Goal: Obtain resource: Obtain resource

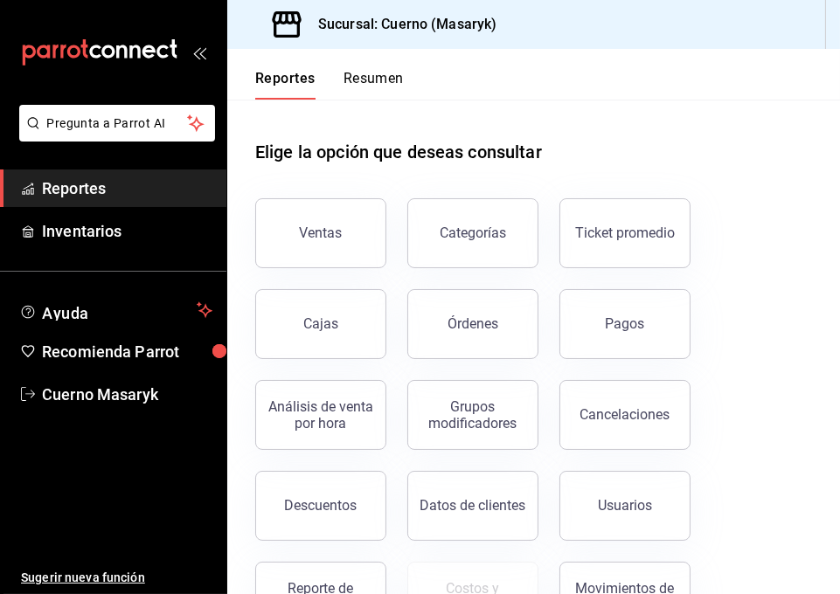
click at [596, 116] on div "Elige la opción que deseas consultar" at bounding box center [533, 139] width 557 height 78
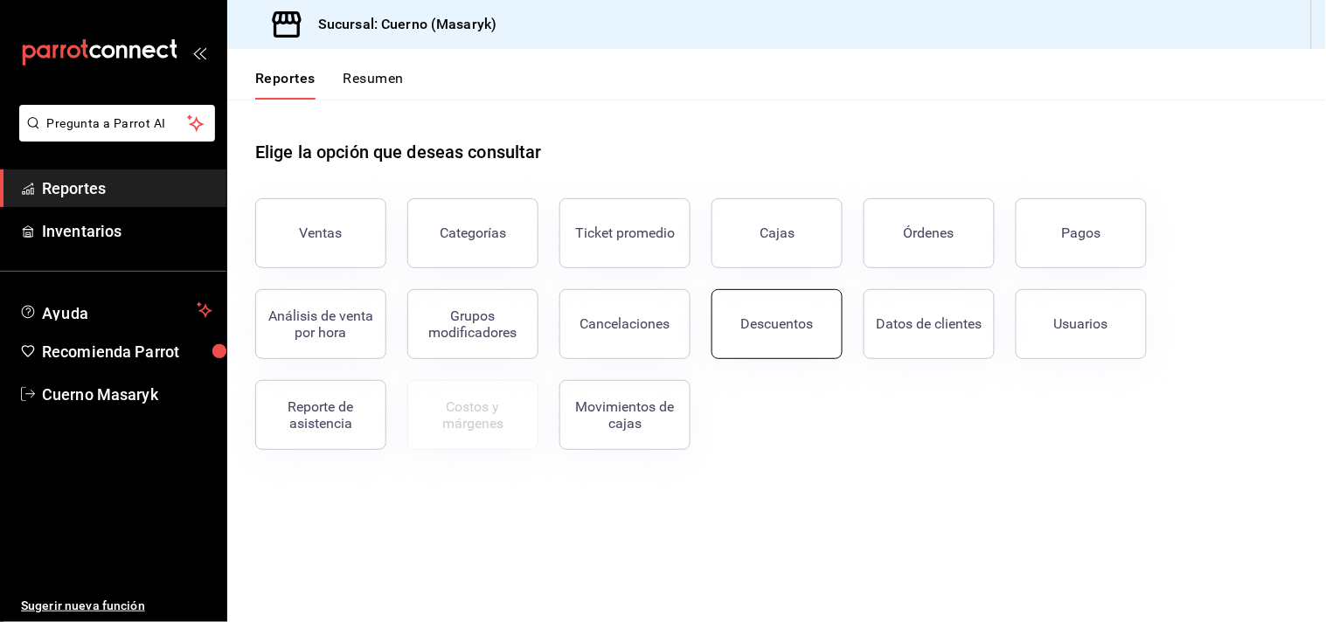
click at [780, 339] on button "Descuentos" at bounding box center [776, 324] width 131 height 70
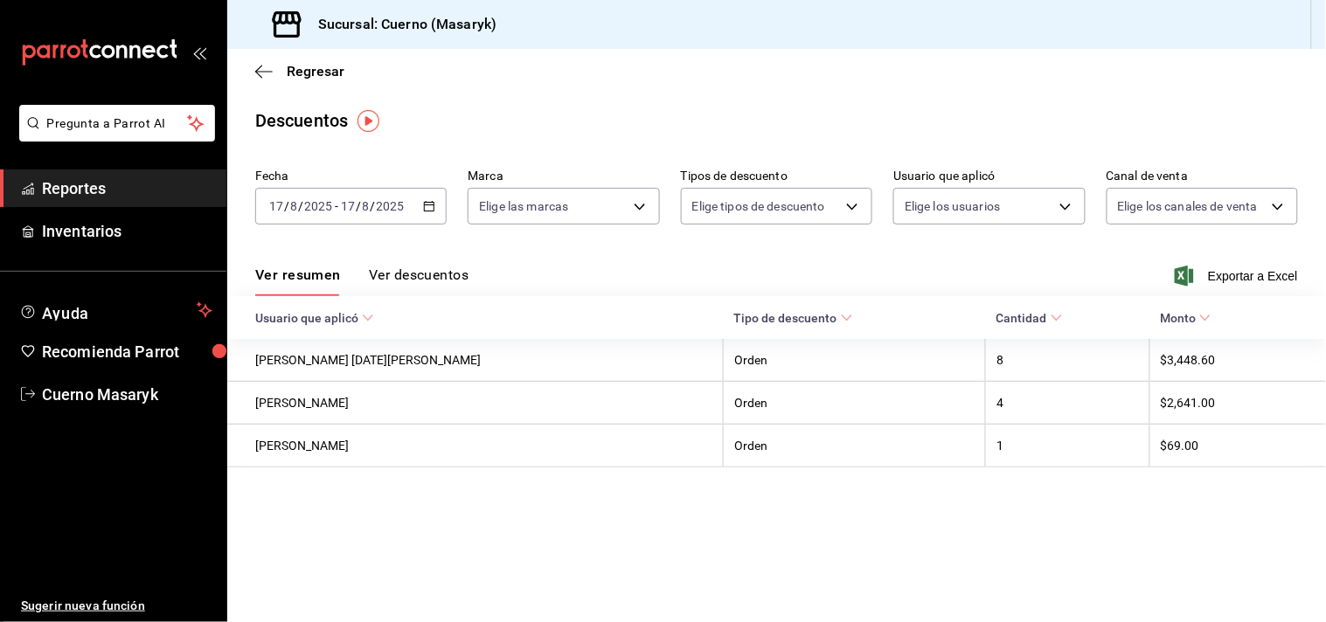
click at [353, 205] on input "17" at bounding box center [348, 206] width 16 height 14
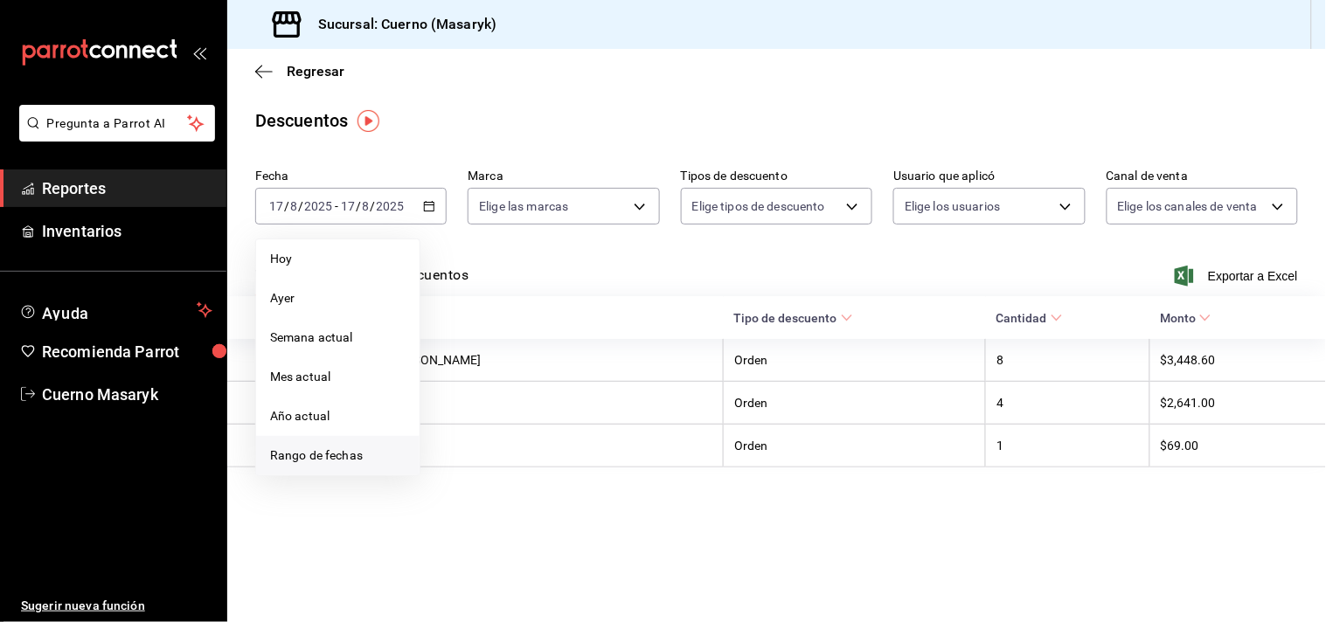
click at [306, 452] on span "Rango de fechas" at bounding box center [337, 456] width 135 height 18
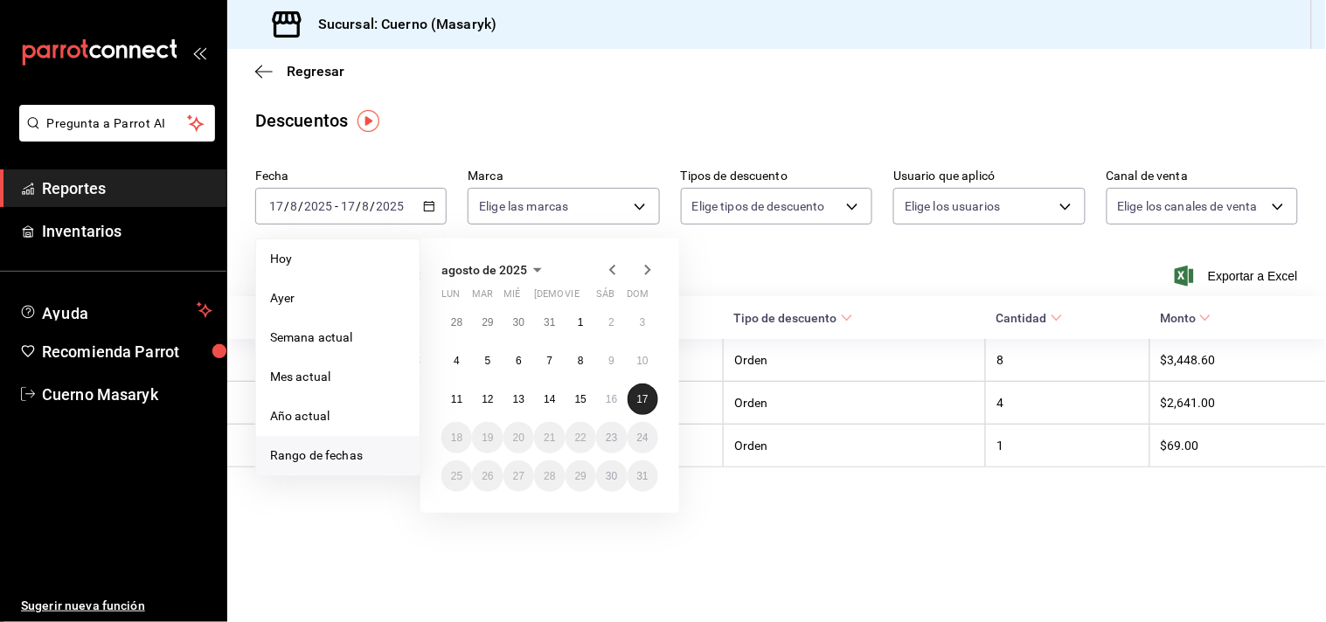
click at [642, 399] on abbr "17" at bounding box center [642, 399] width 11 height 12
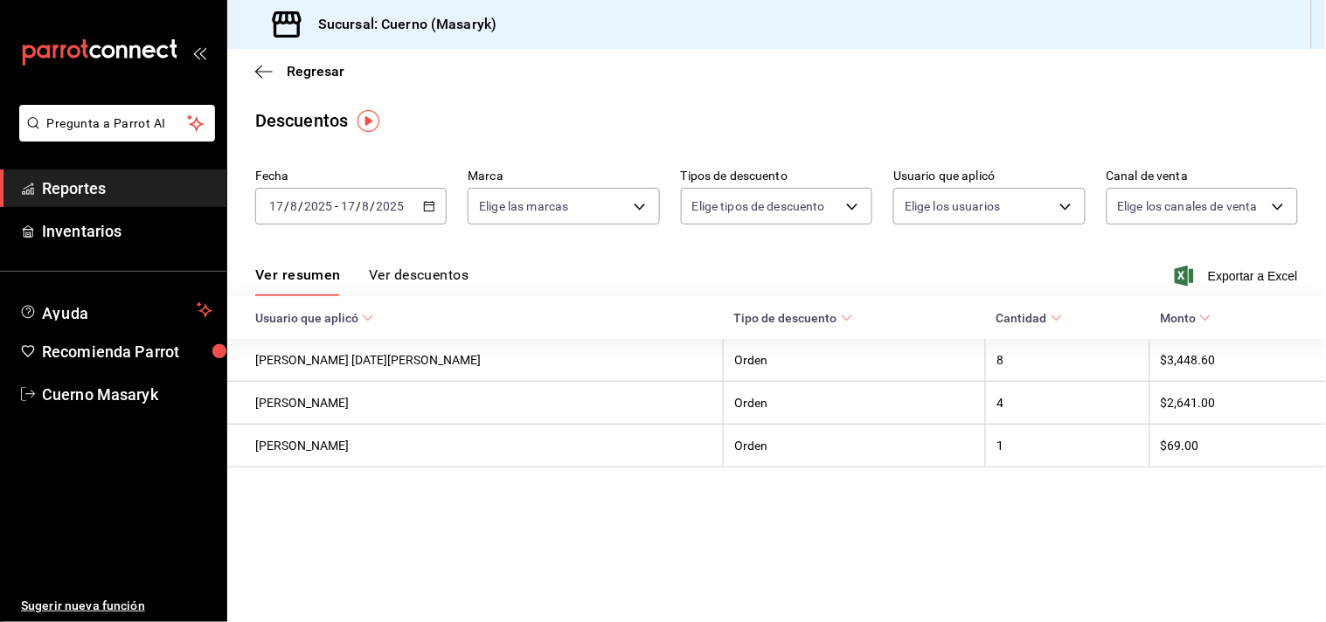
click at [757, 549] on main "Regresar Descuentos Fecha 2025-08-17 17 / 8 / 2025 - 2025-08-17 17 / 8 / 2025 M…" at bounding box center [776, 335] width 1099 height 573
click at [342, 203] on input "17" at bounding box center [348, 206] width 16 height 14
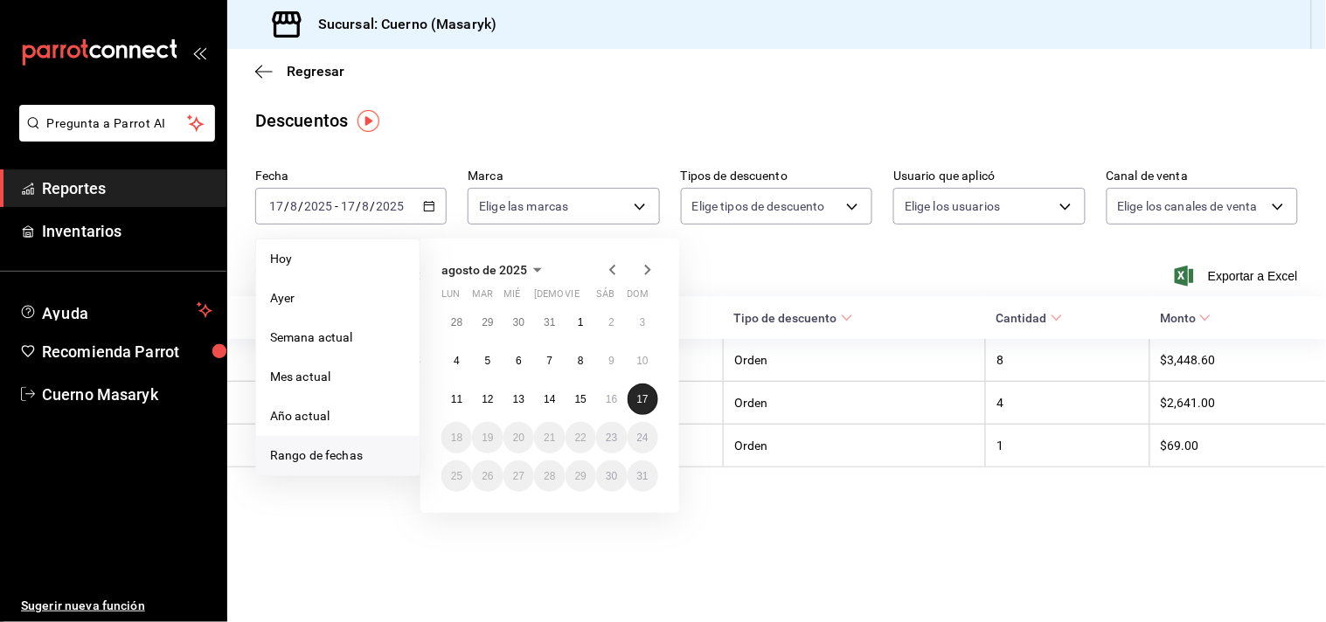
click at [642, 399] on abbr "17" at bounding box center [642, 399] width 11 height 12
click at [839, 264] on div "Ver resumen Ver descuentos Exportar a Excel" at bounding box center [776, 271] width 1099 height 51
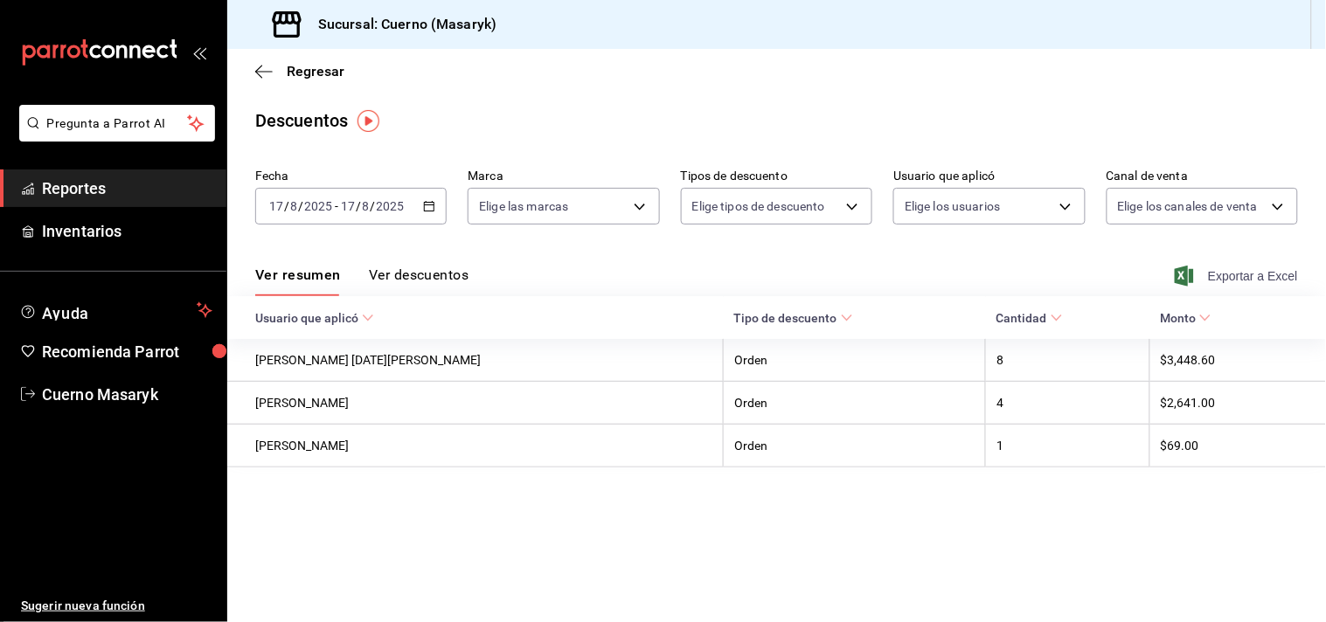
click at [839, 272] on span "Exportar a Excel" at bounding box center [1238, 276] width 120 height 21
click at [263, 71] on icon "button" at bounding box center [263, 72] width 17 height 16
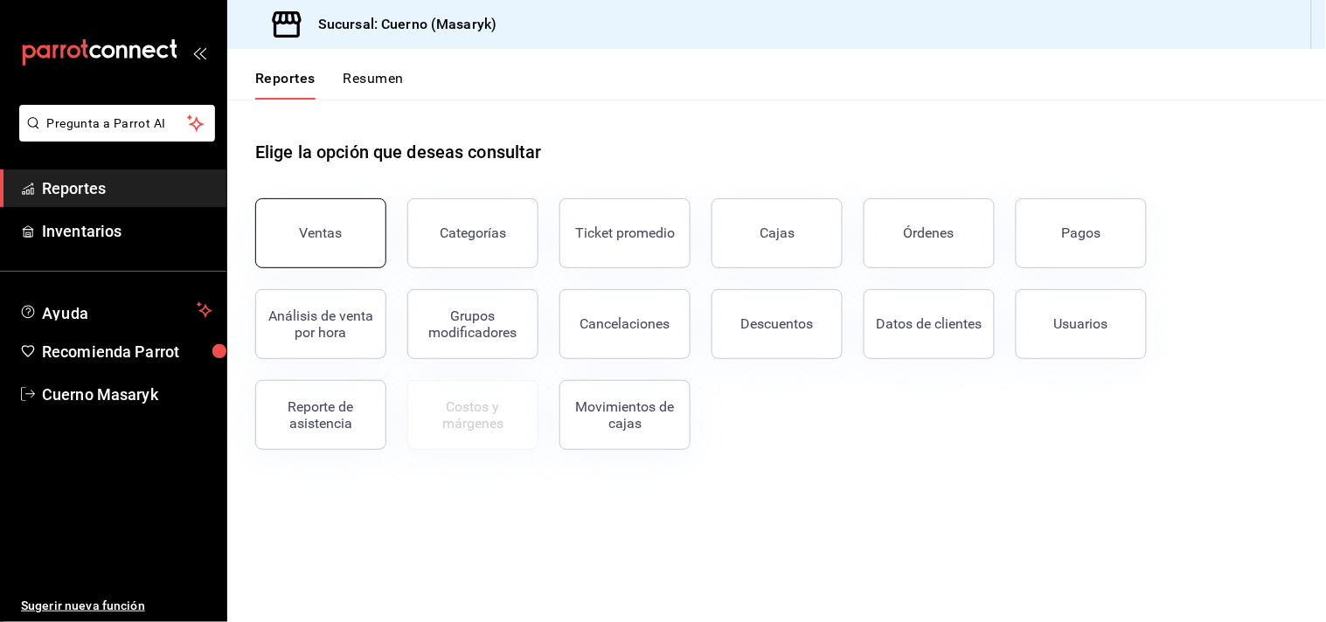
click at [345, 213] on button "Ventas" at bounding box center [320, 233] width 131 height 70
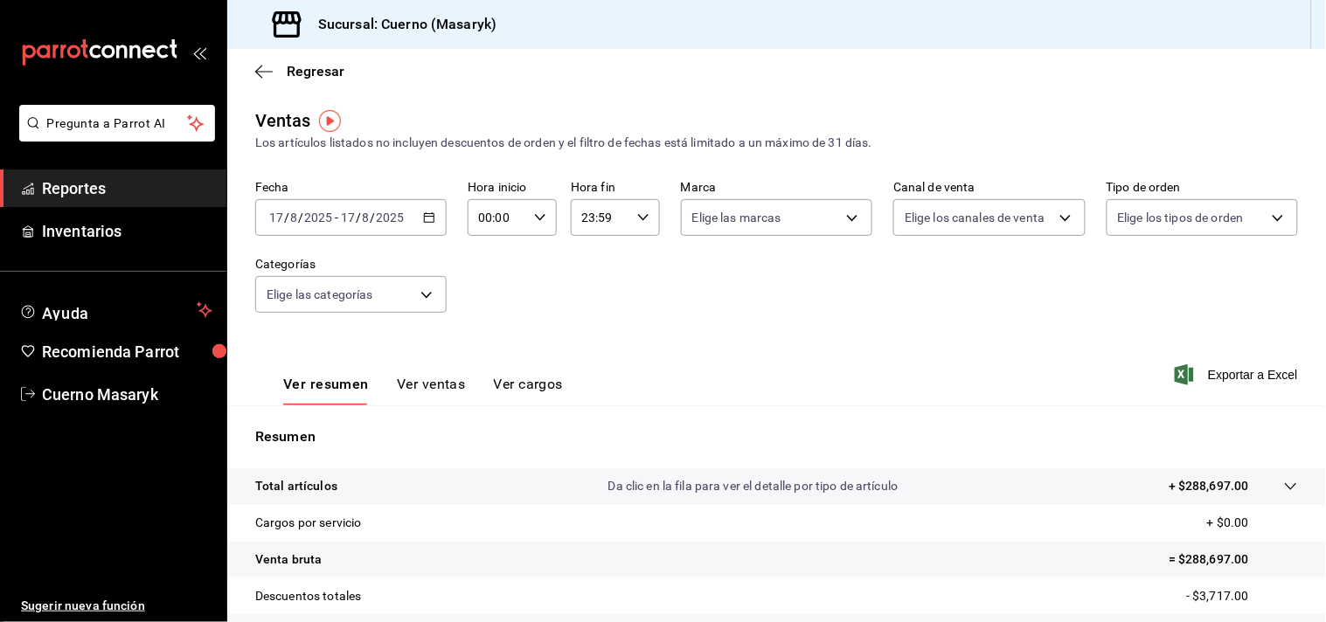
click at [340, 216] on input "17" at bounding box center [348, 218] width 16 height 14
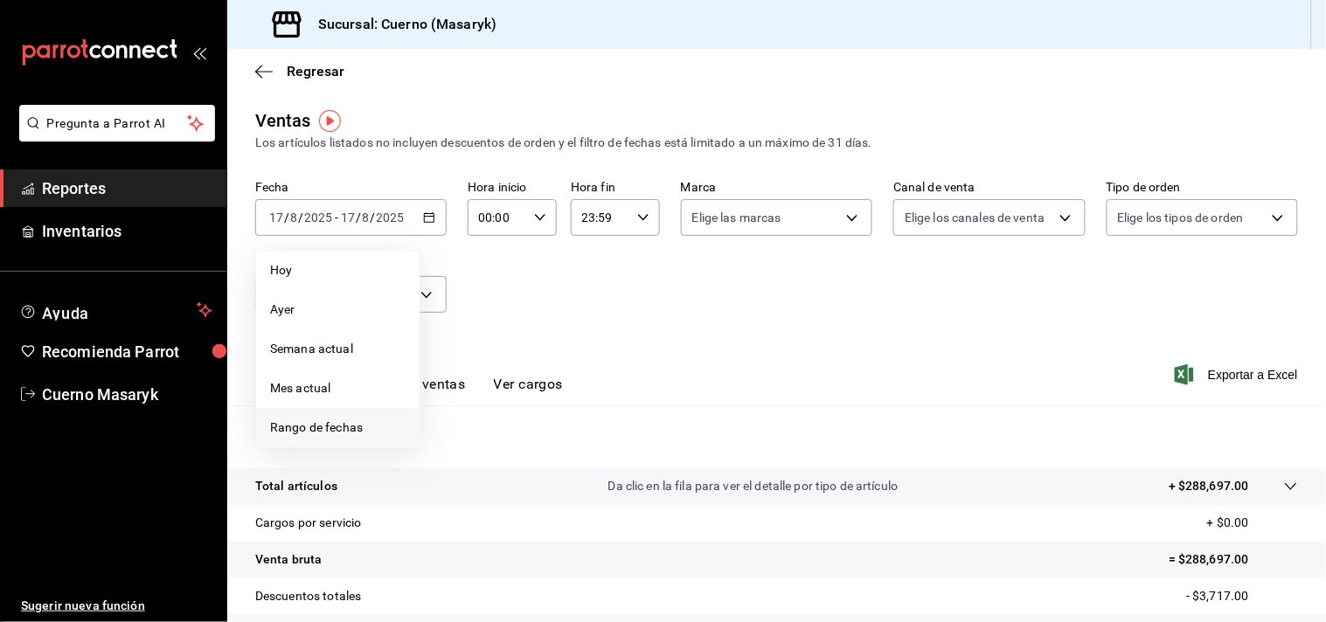
click at [327, 422] on span "Rango de fechas" at bounding box center [337, 428] width 135 height 18
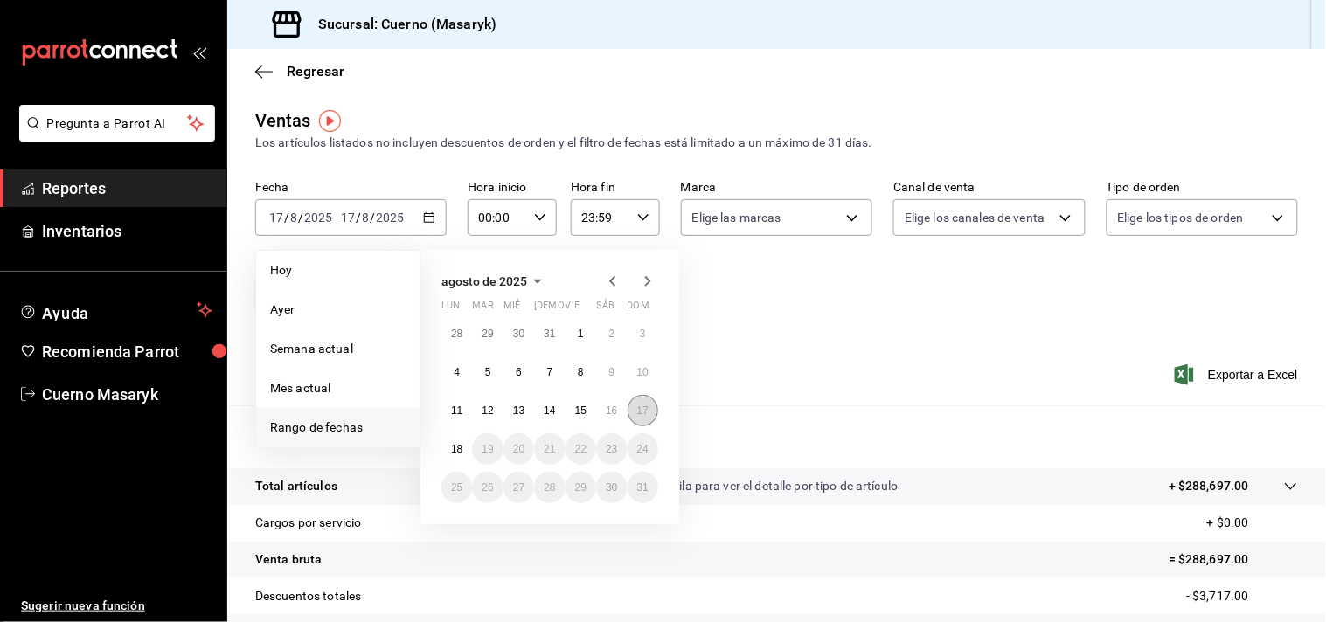
click at [647, 411] on abbr "17" at bounding box center [642, 411] width 11 height 12
click at [455, 446] on abbr "18" at bounding box center [456, 449] width 11 height 12
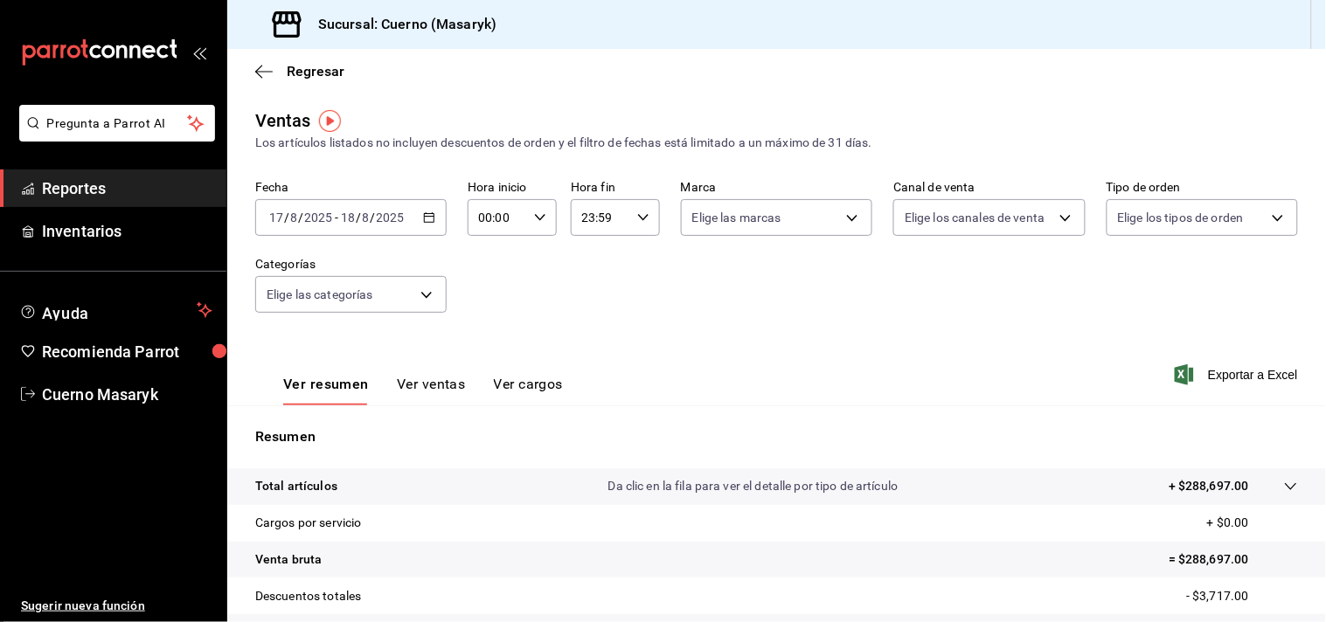
click at [496, 219] on input "00:00" at bounding box center [497, 217] width 59 height 35
click at [488, 345] on span "02" at bounding box center [487, 347] width 16 height 14
type input "02:00"
click at [635, 357] on div at bounding box center [663, 311] width 1326 height 622
click at [586, 219] on input "23:59" at bounding box center [600, 217] width 59 height 35
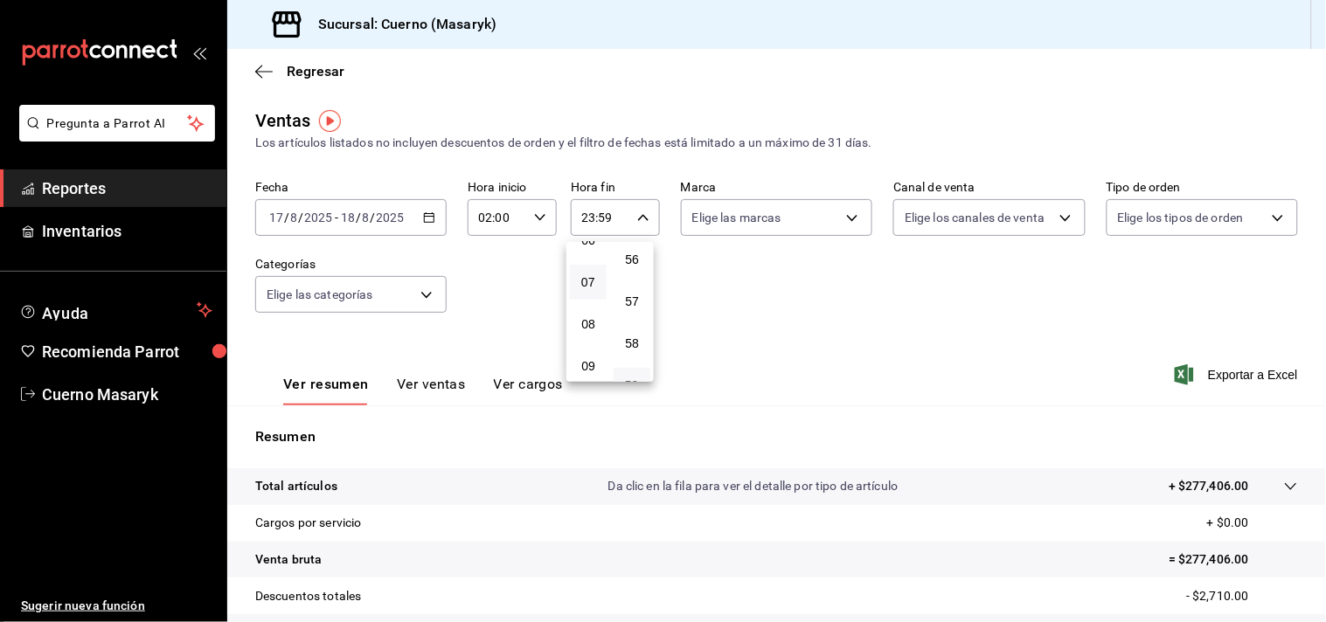
scroll to position [177, 0]
click at [592, 251] on span "04" at bounding box center [588, 253] width 16 height 14
type input "04:59"
click at [696, 312] on div at bounding box center [663, 311] width 1326 height 622
click at [839, 378] on span "Exportar a Excel" at bounding box center [1238, 374] width 120 height 21
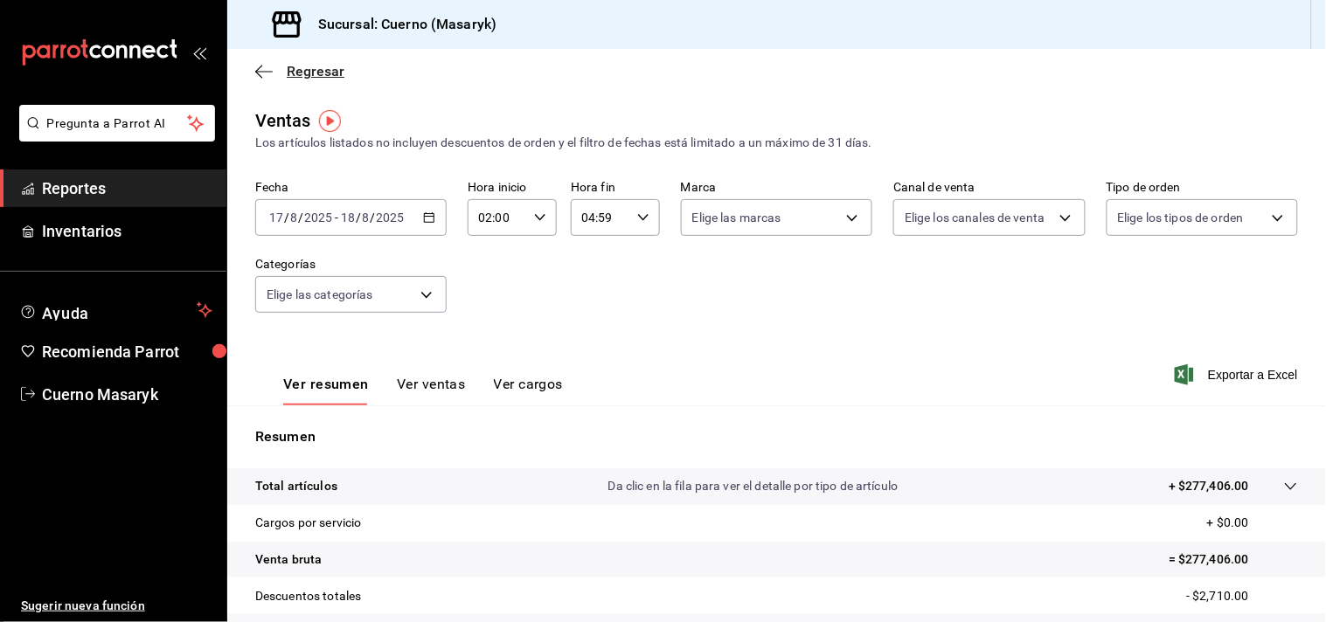
click at [260, 71] on icon "button" at bounding box center [263, 72] width 17 height 16
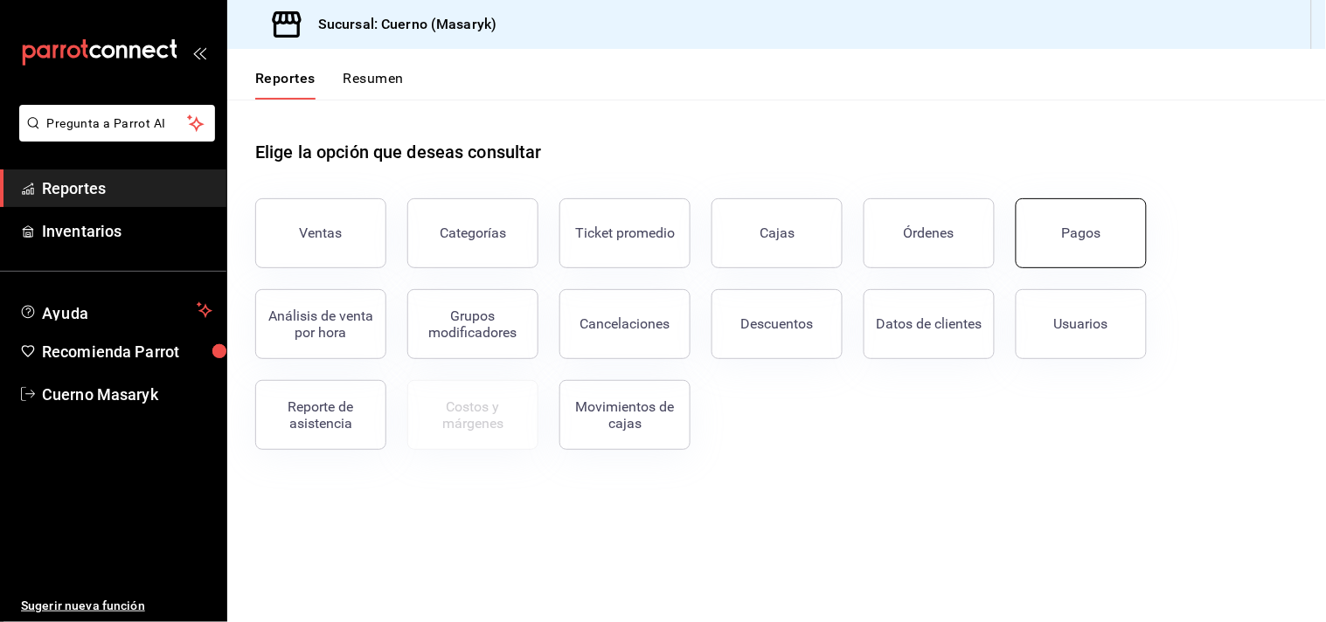
click at [839, 224] on button "Pagos" at bounding box center [1081, 233] width 131 height 70
click at [1115, 116] on div "Elige la opción que deseas consultar" at bounding box center [776, 139] width 1043 height 78
click at [1072, 241] on button "Pagos" at bounding box center [1081, 233] width 131 height 70
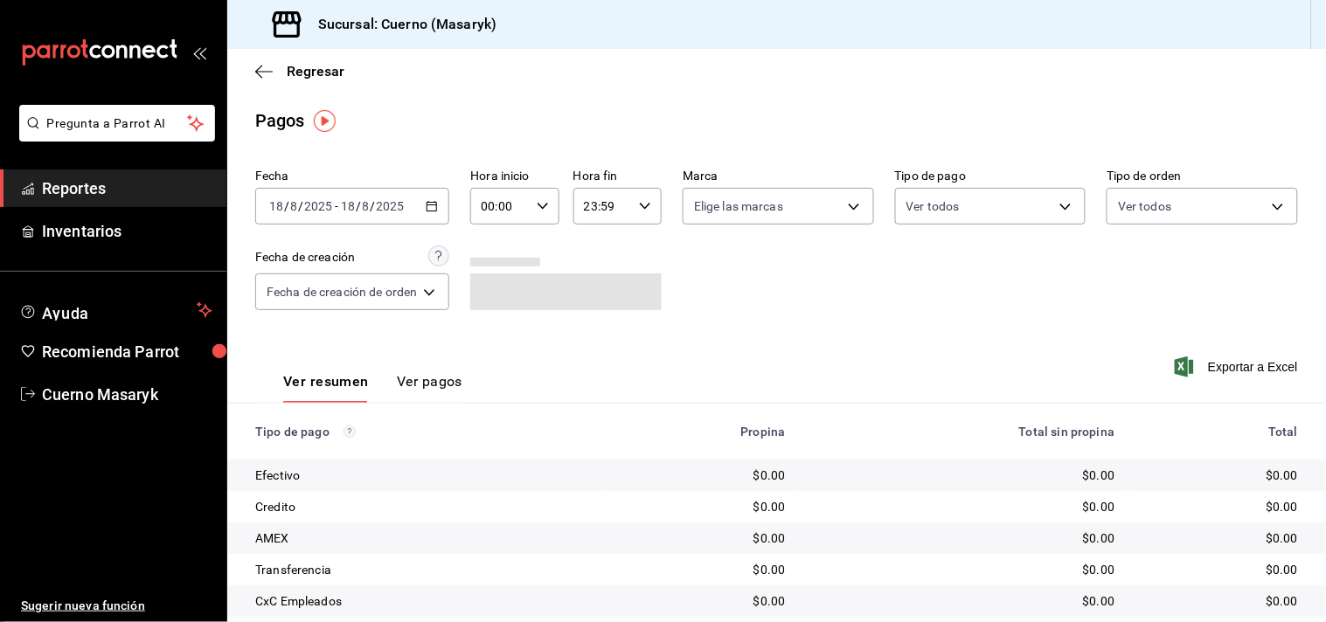
click at [357, 201] on span "/" at bounding box center [358, 206] width 5 height 14
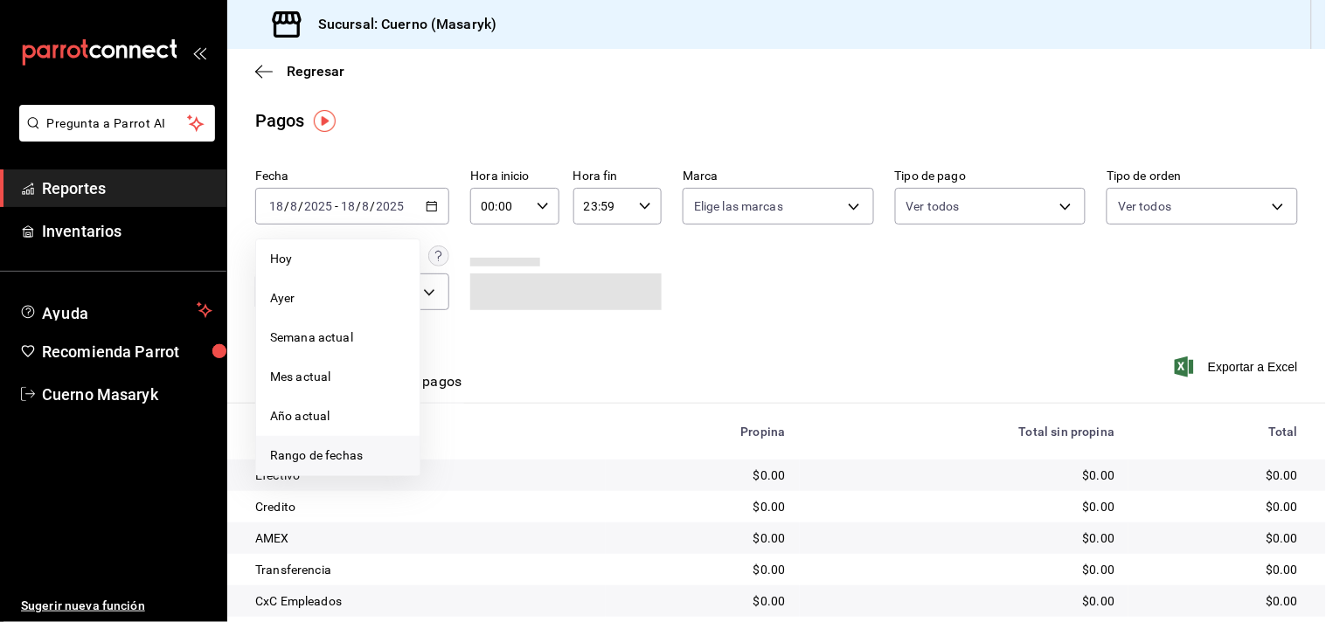
click at [313, 451] on span "Rango de fechas" at bounding box center [337, 456] width 135 height 18
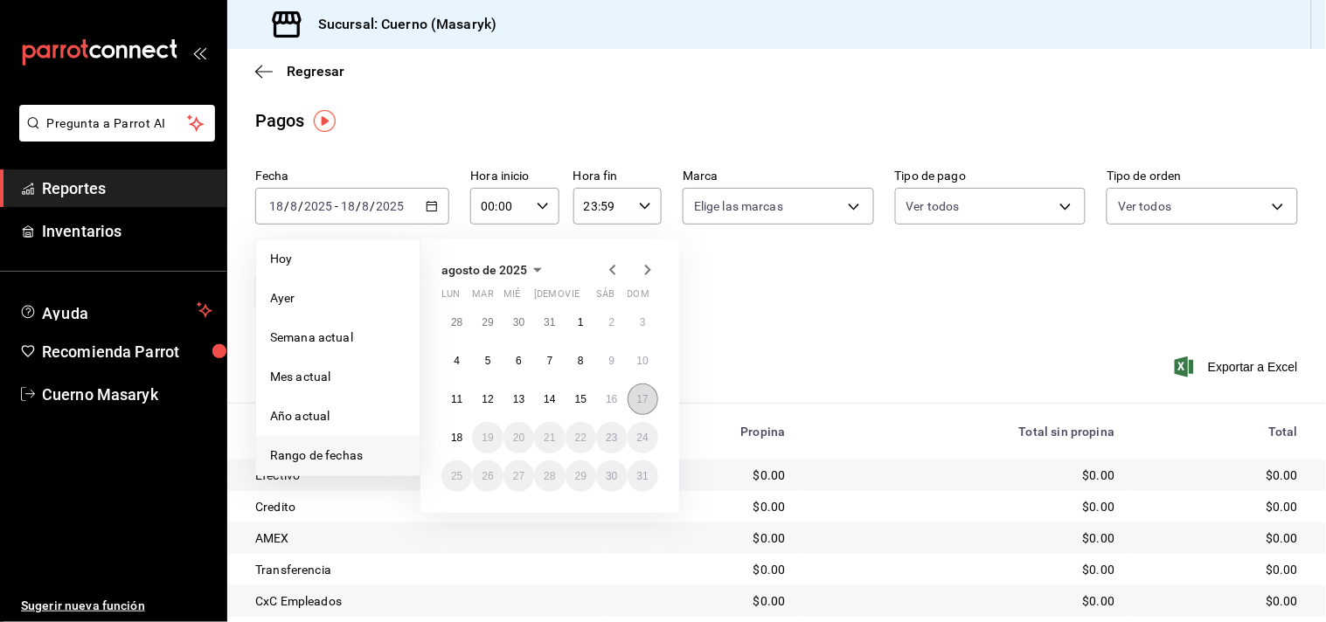
click at [644, 396] on abbr "17" at bounding box center [642, 399] width 11 height 12
click at [456, 441] on abbr "18" at bounding box center [456, 438] width 11 height 12
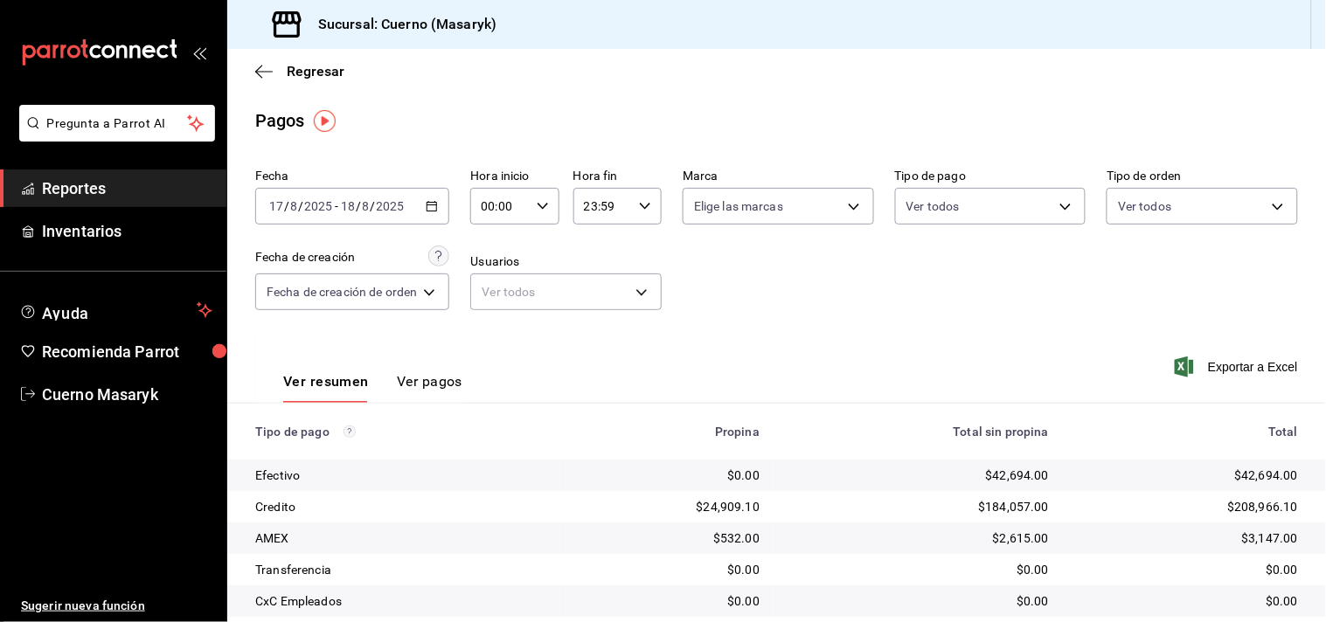
click at [510, 205] on input "00:00" at bounding box center [499, 206] width 59 height 35
click at [490, 334] on span "02" at bounding box center [495, 336] width 16 height 14
type input "02:00"
click at [730, 259] on div at bounding box center [663, 311] width 1326 height 622
click at [605, 199] on input "23:59" at bounding box center [602, 206] width 59 height 35
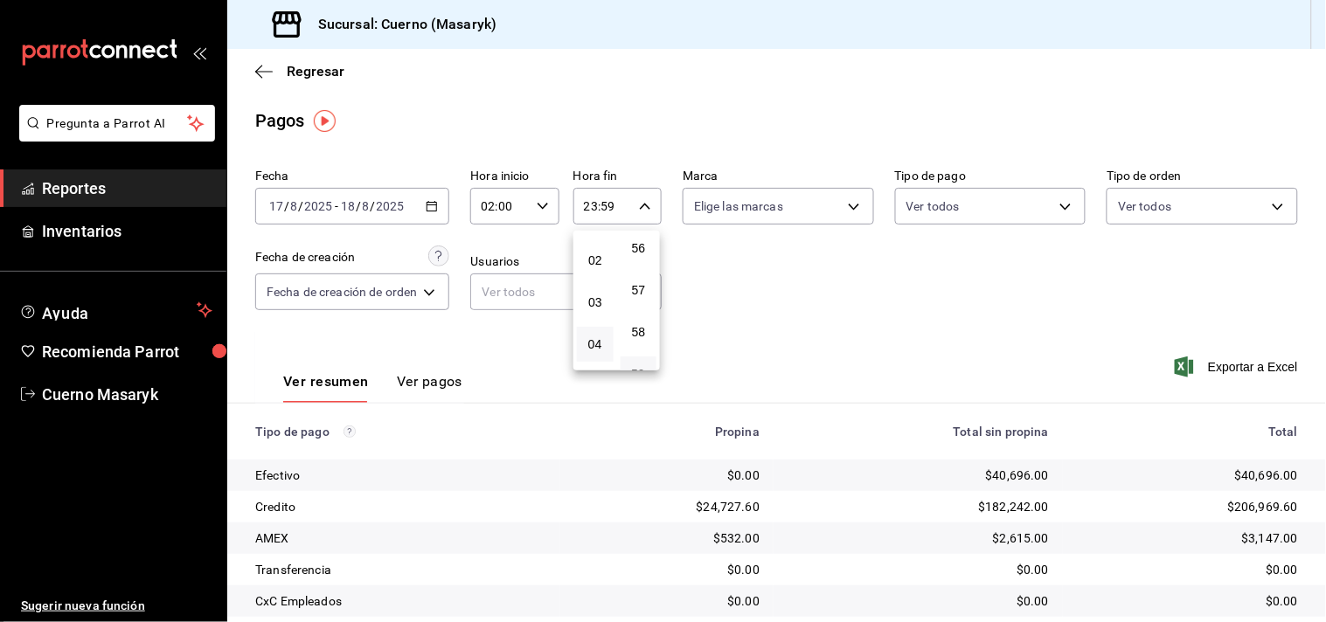
scroll to position [97, 0]
click at [598, 321] on span "04" at bounding box center [595, 323] width 16 height 14
type input "04:59"
click at [844, 355] on div at bounding box center [663, 311] width 1326 height 622
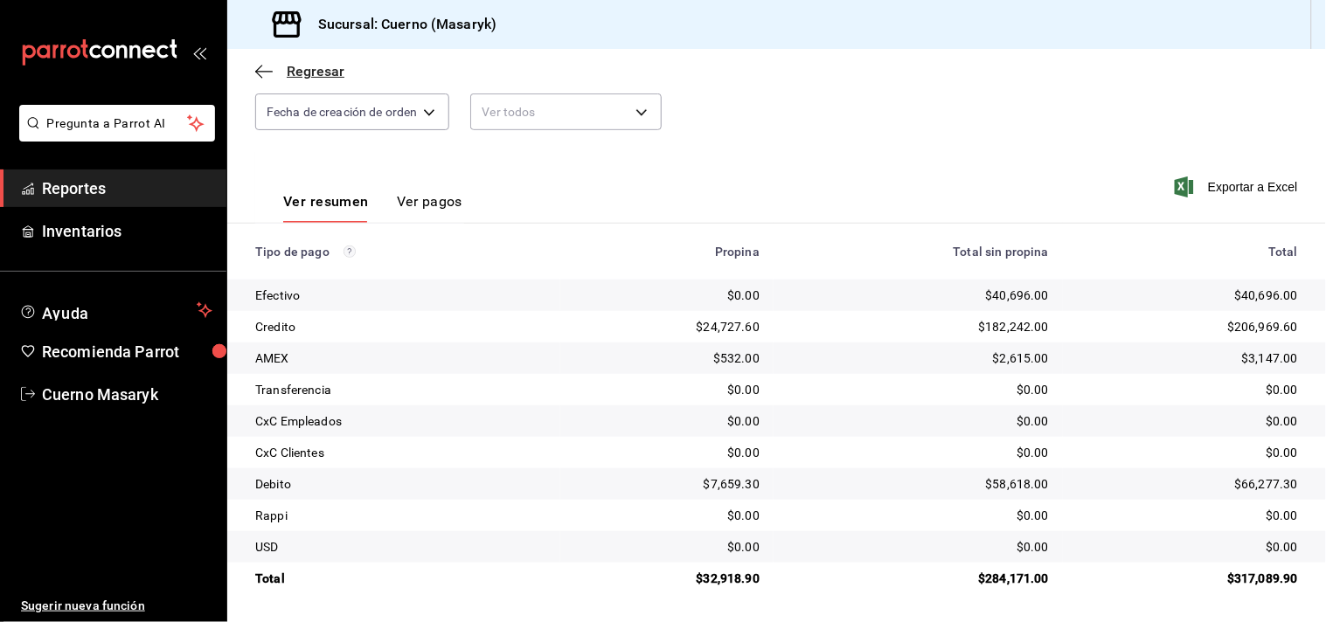
click at [264, 68] on icon "button" at bounding box center [263, 72] width 17 height 16
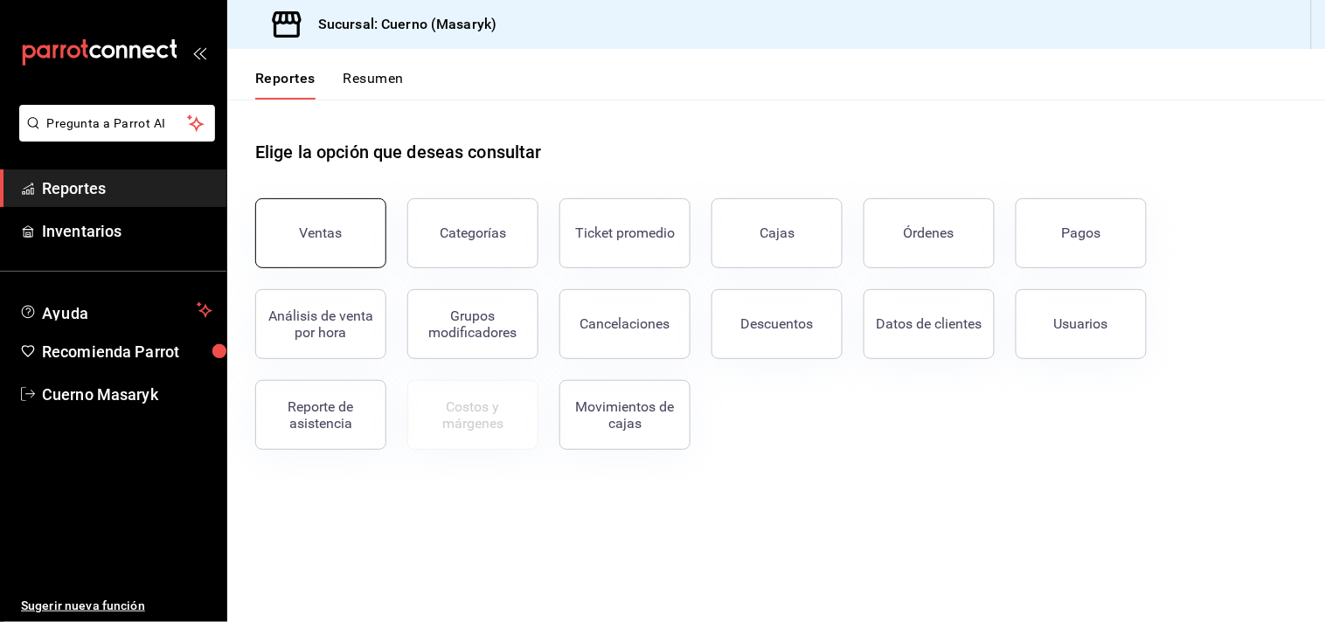
click at [344, 231] on button "Ventas" at bounding box center [320, 233] width 131 height 70
click at [344, 231] on html "Pregunta a Parrot AI Reportes Inventarios Ayuda Recomienda Parrot Cuerno Masary…" at bounding box center [663, 311] width 1326 height 622
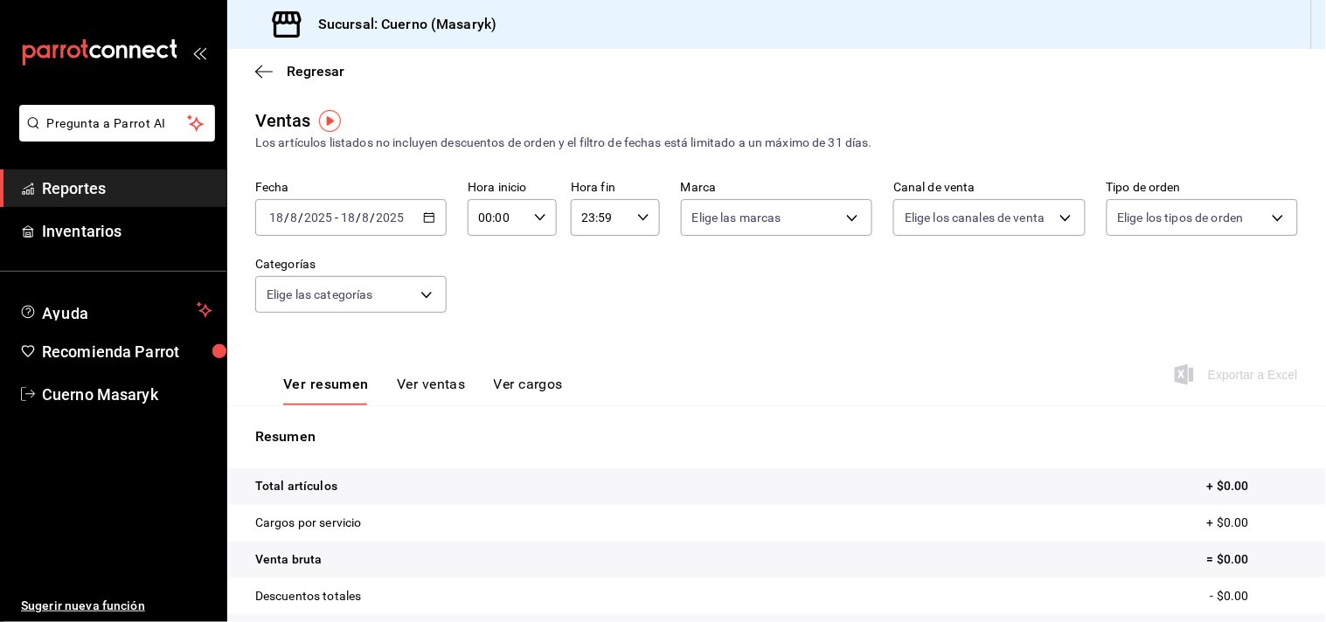
click at [335, 216] on span "-" at bounding box center [336, 218] width 3 height 14
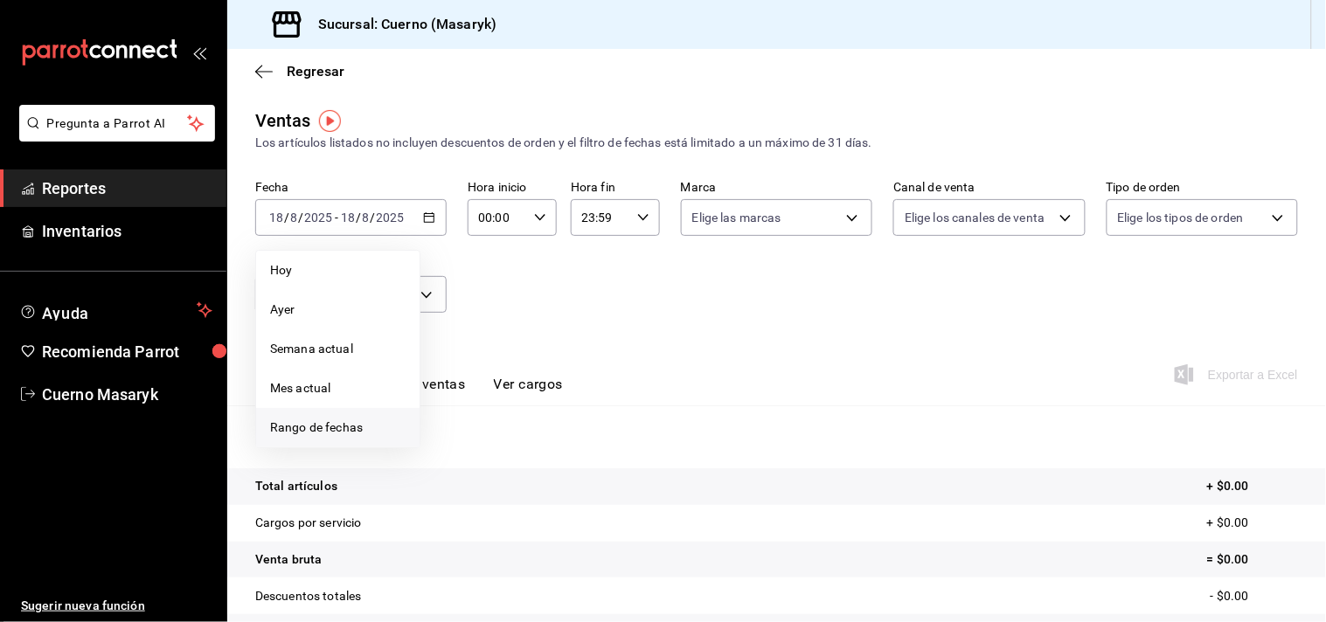
click at [337, 425] on span "Rango de fechas" at bounding box center [337, 428] width 135 height 18
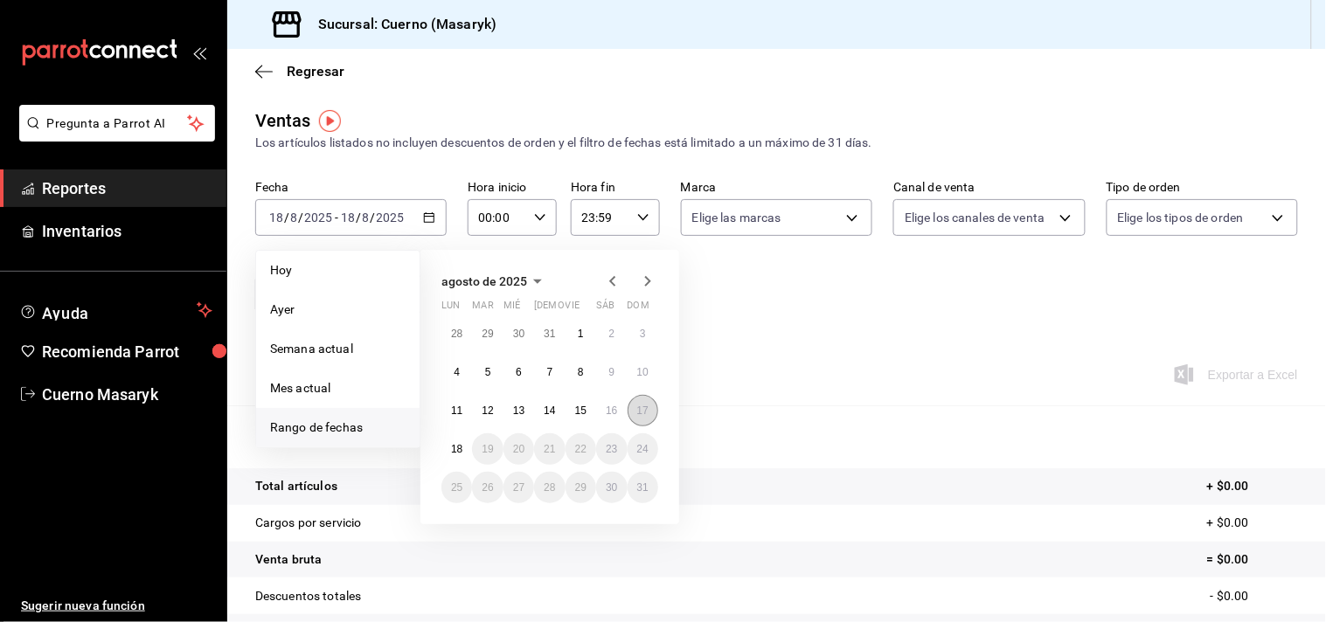
click at [637, 409] on abbr "17" at bounding box center [642, 411] width 11 height 12
click at [456, 450] on abbr "18" at bounding box center [456, 449] width 11 height 12
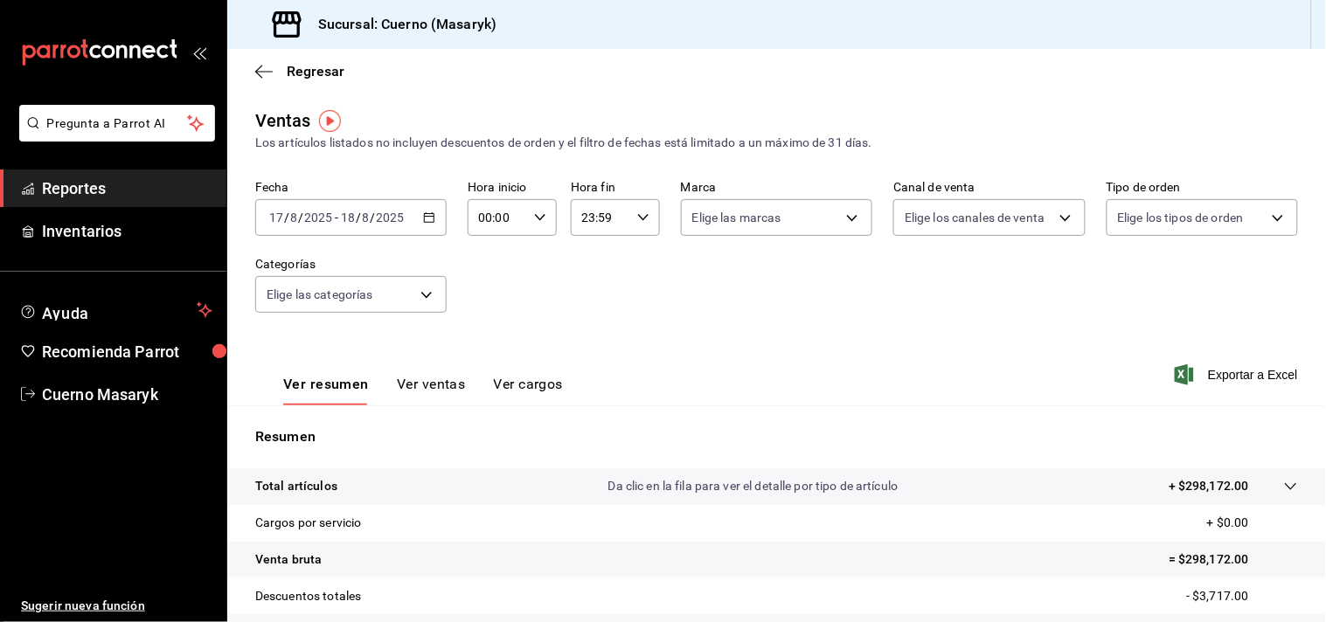
click at [492, 218] on input "00:00" at bounding box center [497, 217] width 59 height 35
click at [488, 340] on span "02" at bounding box center [487, 347] width 16 height 14
type input "02:00"
click at [648, 332] on div at bounding box center [663, 311] width 1326 height 622
click at [596, 221] on input "23:59" at bounding box center [600, 217] width 59 height 35
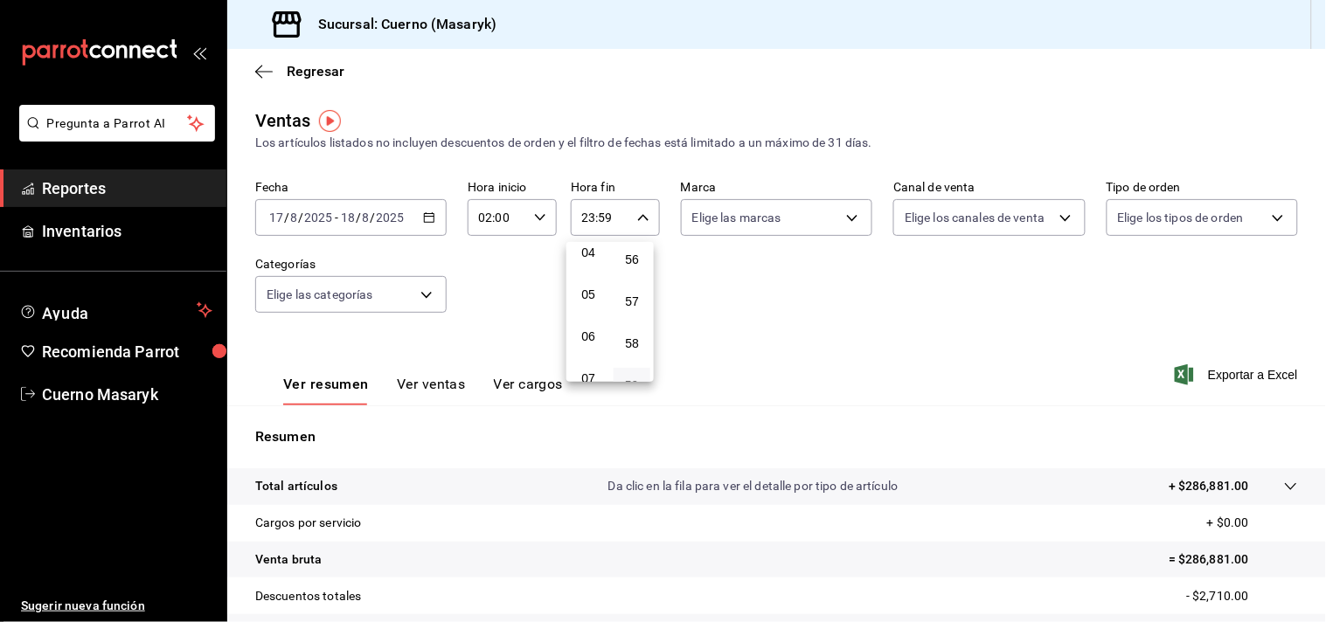
scroll to position [177, 0]
click at [591, 246] on span "04" at bounding box center [588, 253] width 16 height 14
type input "04:59"
click at [722, 267] on div at bounding box center [663, 311] width 1326 height 622
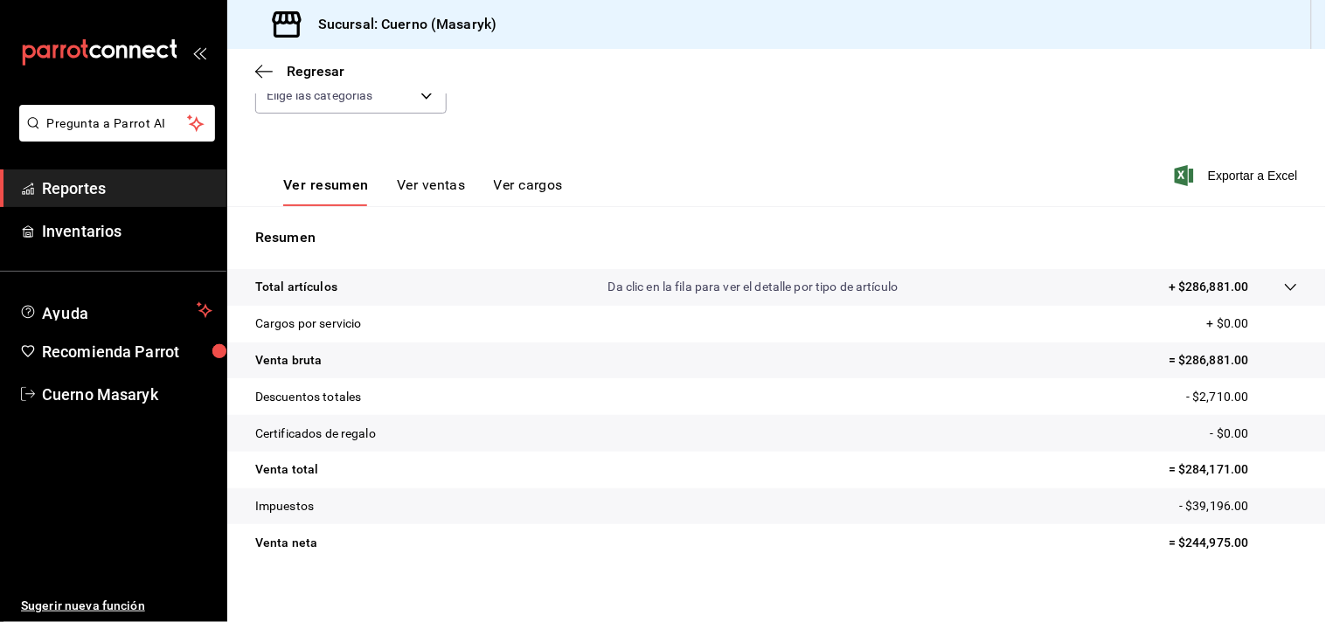
scroll to position [215, 0]
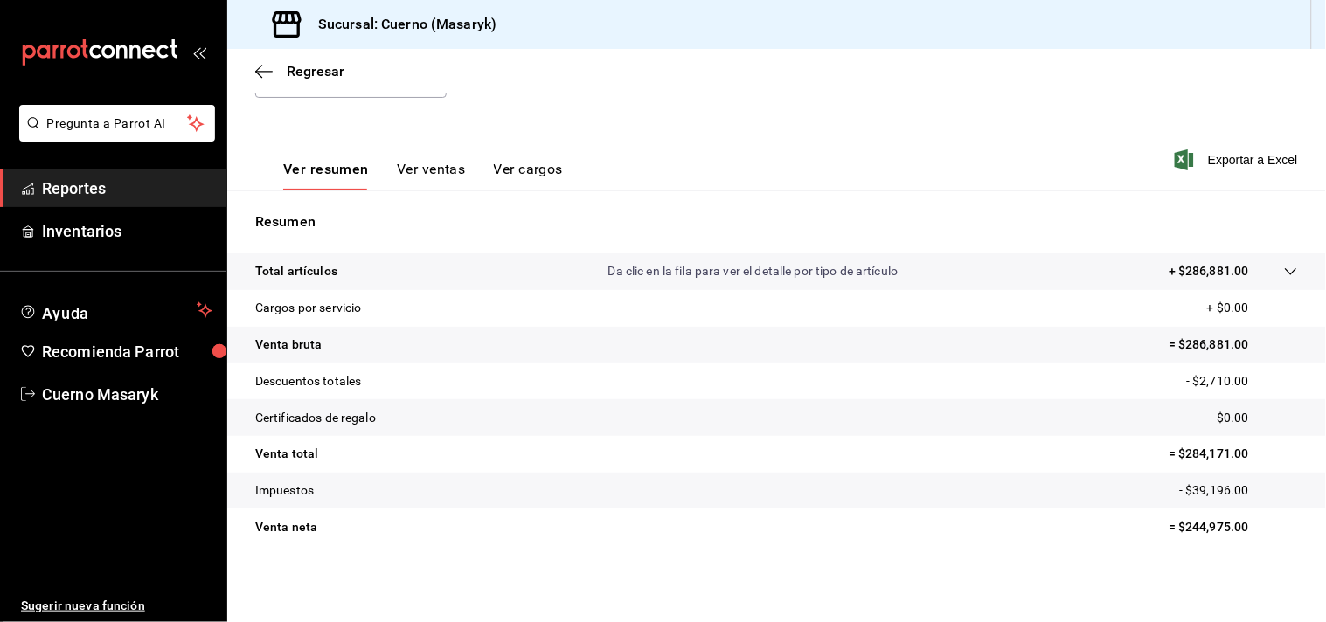
click at [695, 272] on p "Da clic en la fila para ver el detalle por tipo de artículo" at bounding box center [753, 271] width 290 height 18
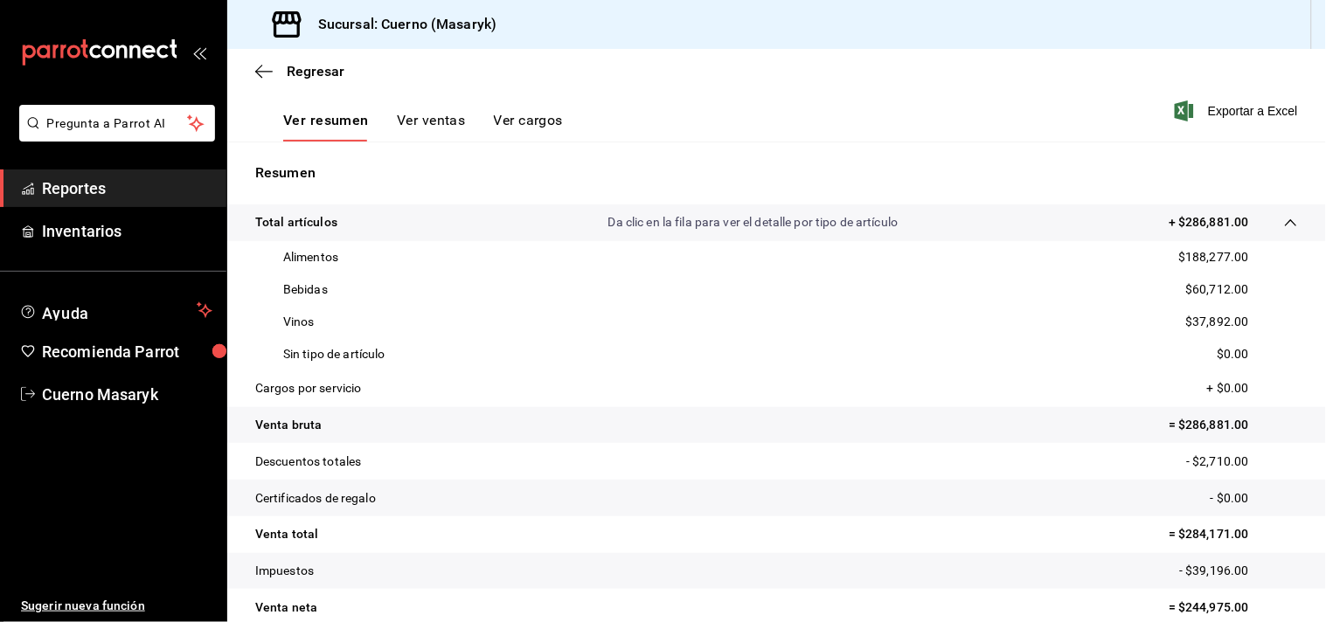
scroll to position [312, 0]
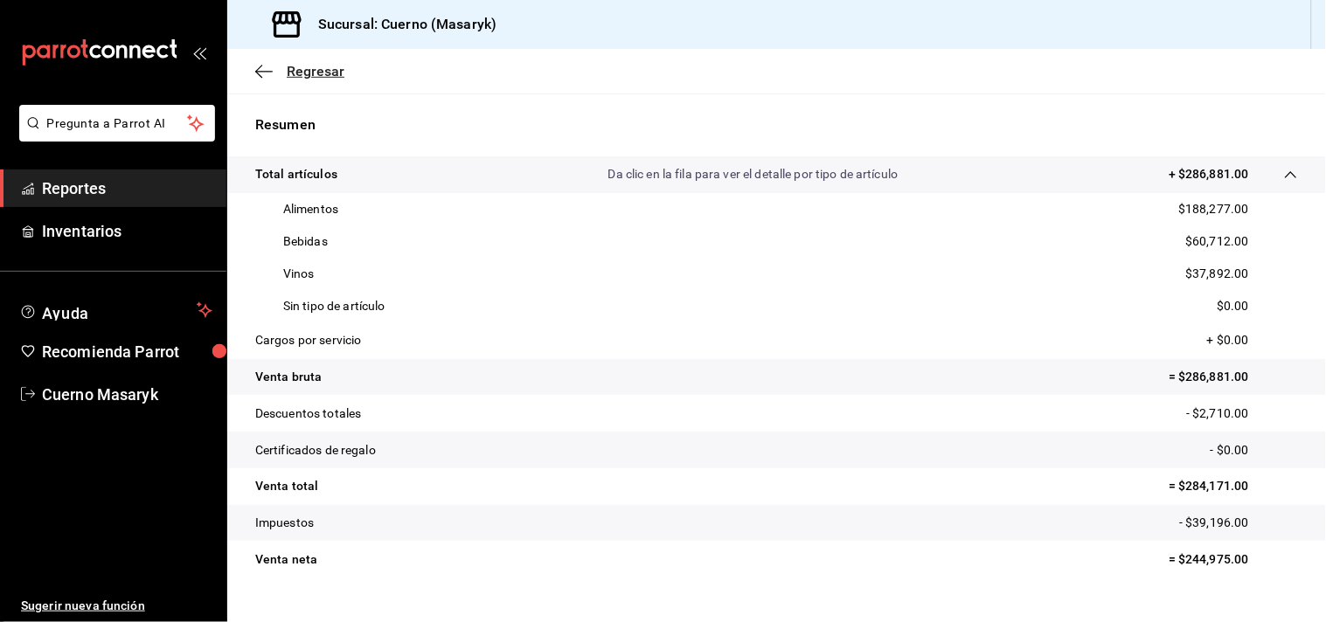
click at [272, 65] on icon "button" at bounding box center [263, 72] width 17 height 16
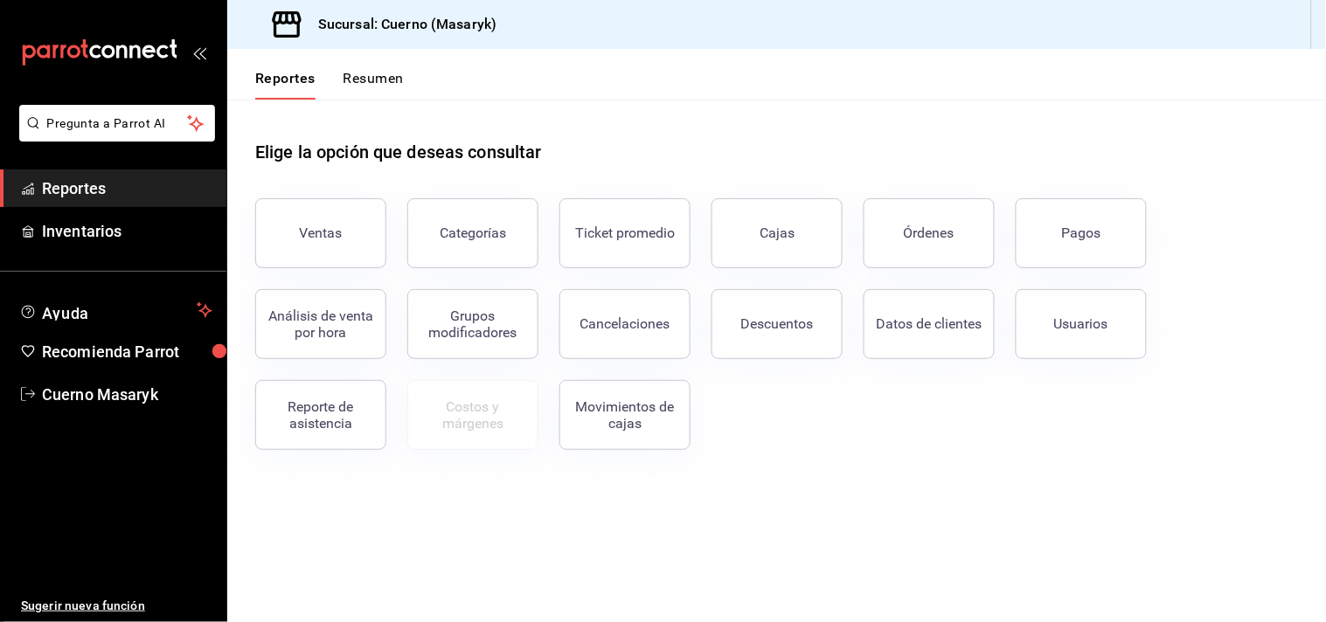
drag, startPoint x: 328, startPoint y: 170, endPoint x: 322, endPoint y: 107, distance: 63.2
click at [322, 107] on div "Elige la opción que deseas consultar Ventas Categorías Ticket promedio Cajas Ór…" at bounding box center [776, 275] width 1043 height 350
click at [1066, 228] on div "Pagos" at bounding box center [1081, 233] width 39 height 17
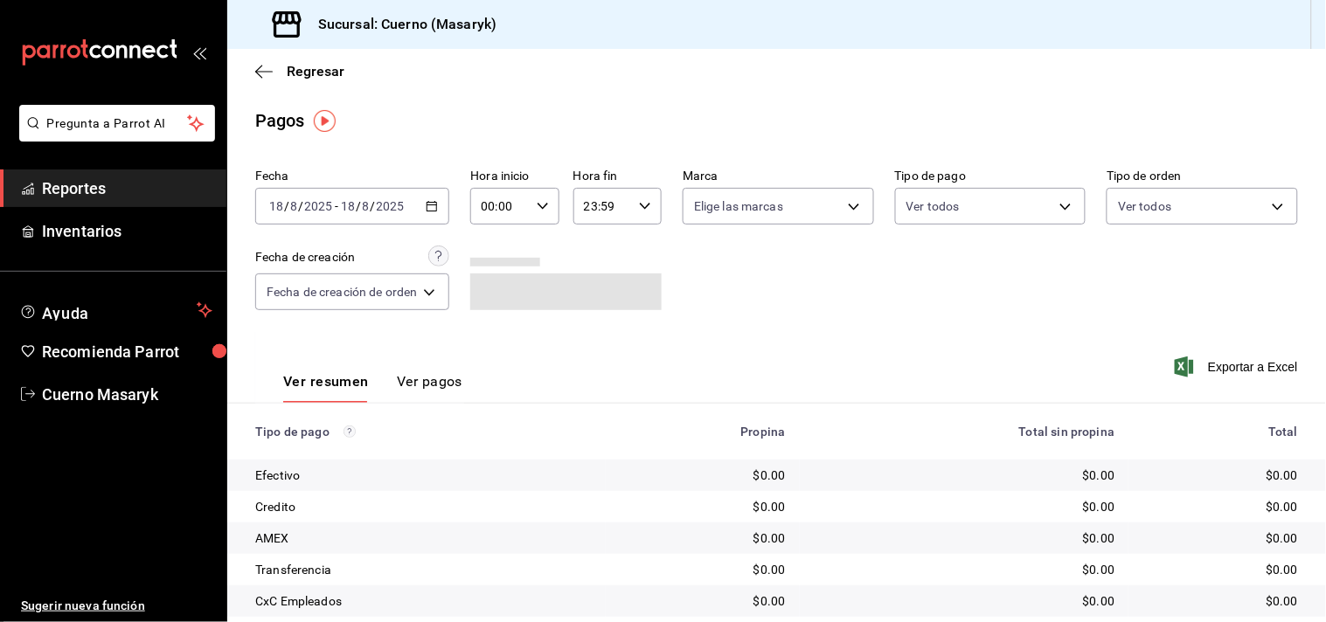
click at [329, 205] on input "2025" at bounding box center [318, 206] width 30 height 14
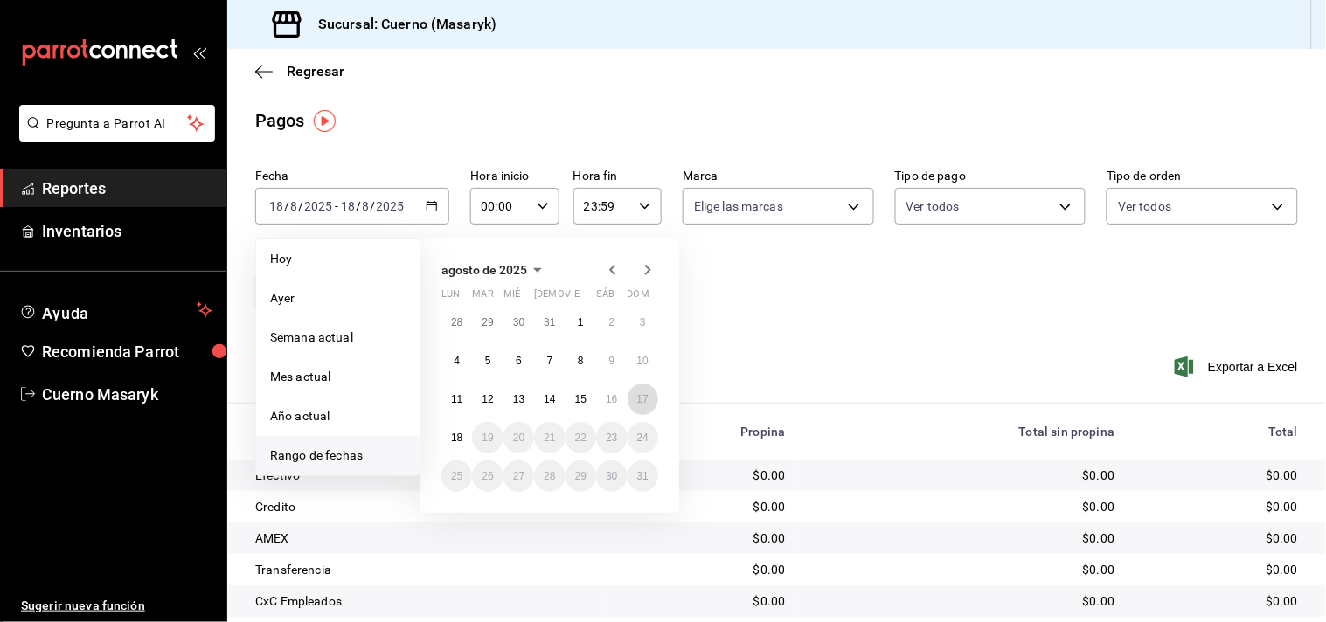
click at [637, 394] on abbr "17" at bounding box center [642, 399] width 11 height 12
drag, startPoint x: 458, startPoint y: 442, endPoint x: 473, endPoint y: 370, distance: 74.0
click at [460, 437] on abbr "18" at bounding box center [456, 438] width 11 height 12
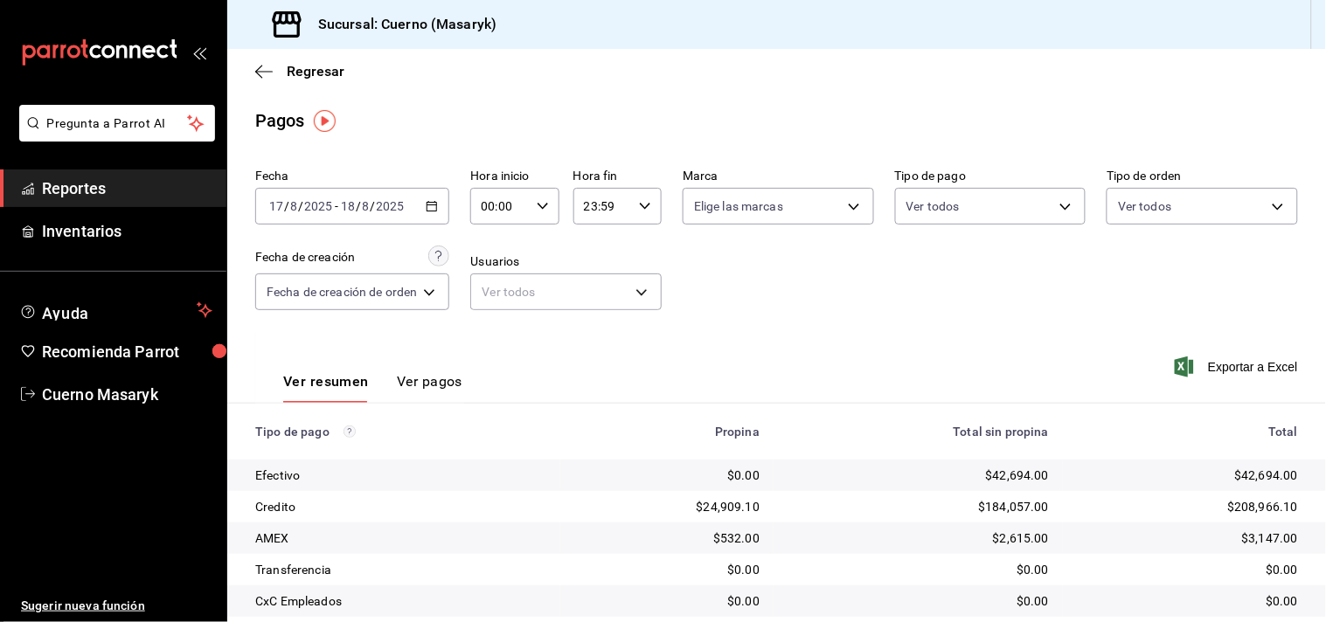
click at [500, 205] on input "00:00" at bounding box center [499, 206] width 59 height 35
click at [500, 334] on span "02" at bounding box center [495, 336] width 16 height 14
type input "02:00"
click at [799, 320] on div at bounding box center [663, 311] width 1326 height 622
click at [593, 208] on input "23:59" at bounding box center [602, 206] width 59 height 35
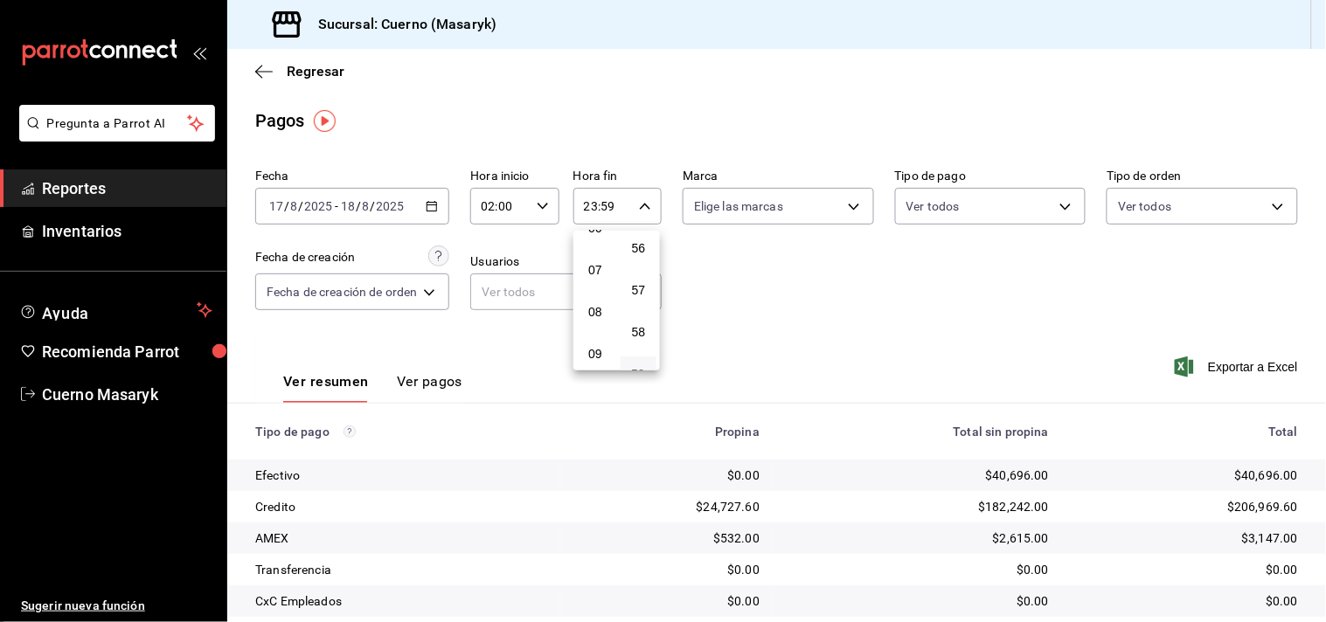
scroll to position [177, 0]
click at [591, 239] on span "04" at bounding box center [595, 242] width 16 height 14
type input "04:59"
click at [727, 257] on div at bounding box center [663, 311] width 1326 height 622
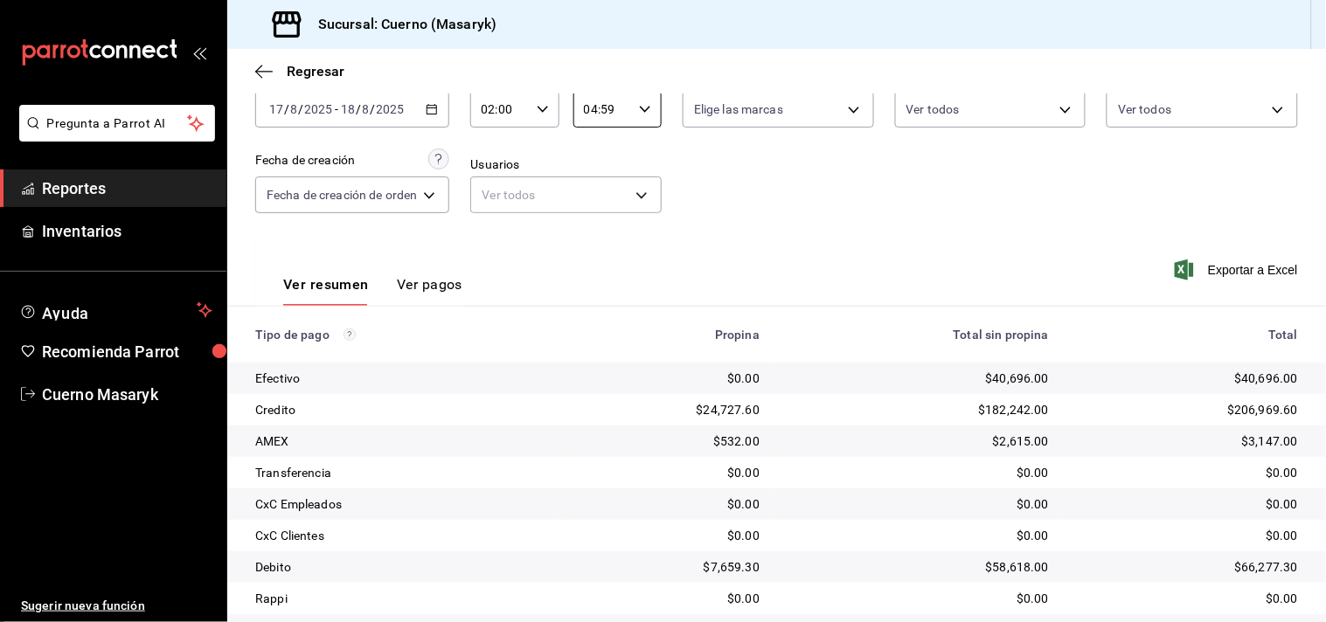
scroll to position [180, 0]
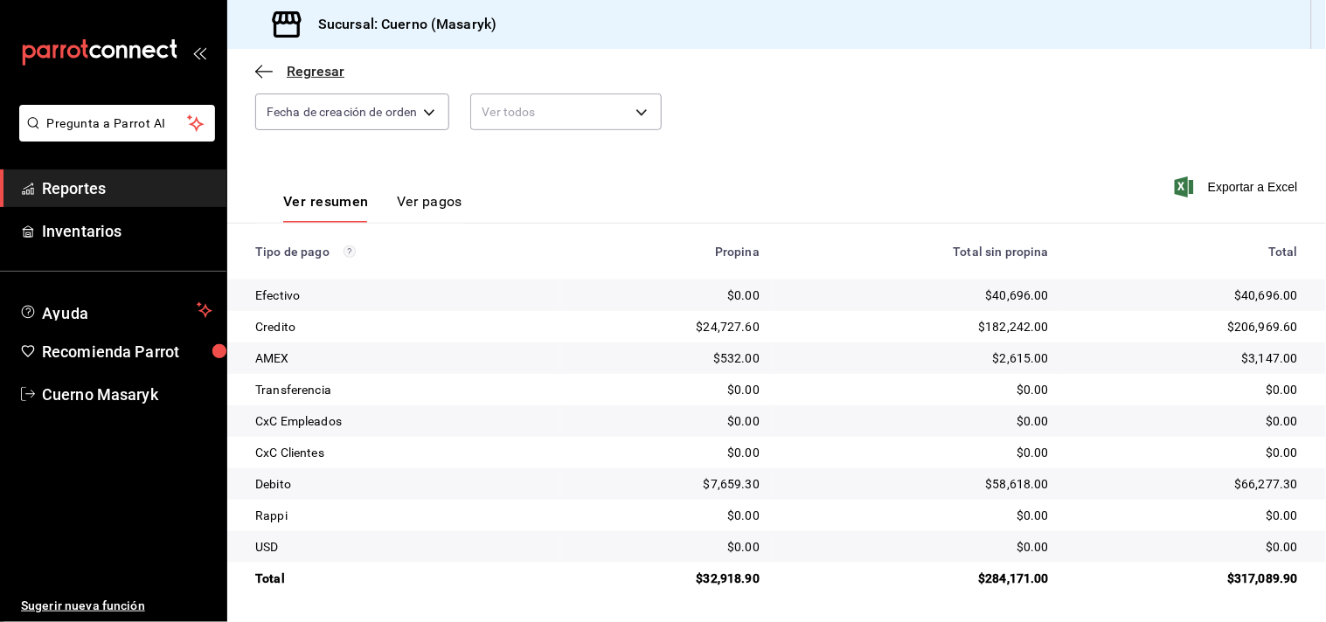
click at [259, 72] on icon "button" at bounding box center [263, 71] width 17 height 1
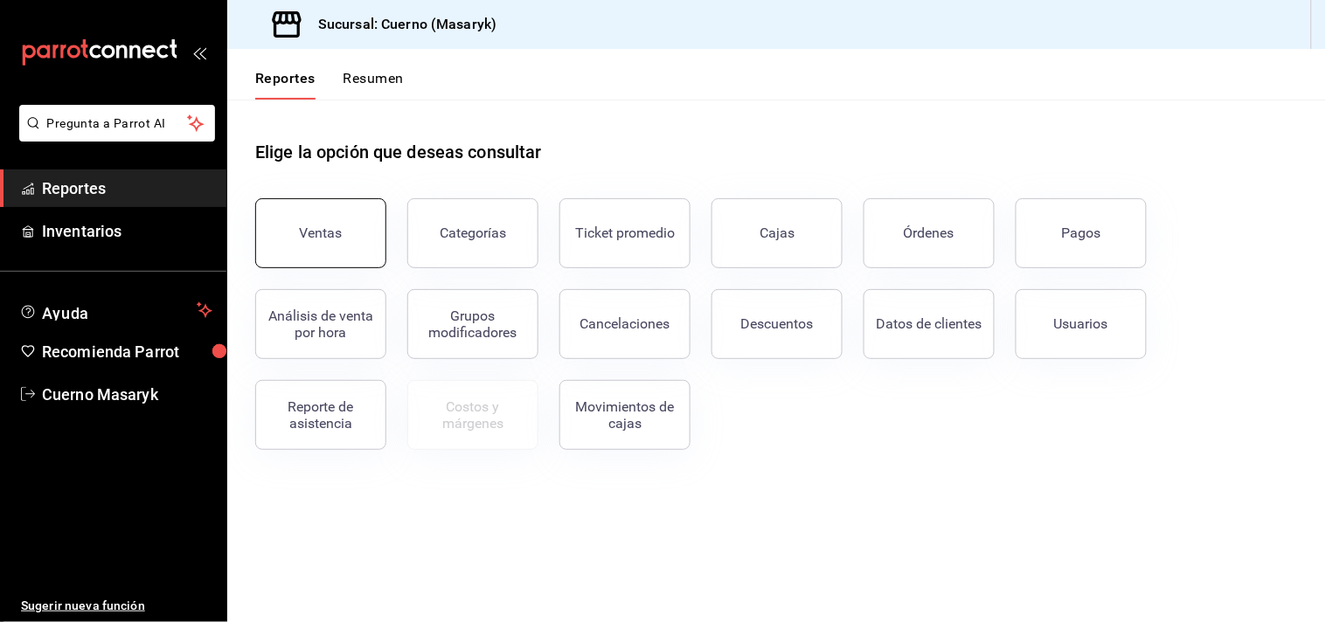
click at [344, 242] on button "Ventas" at bounding box center [320, 233] width 131 height 70
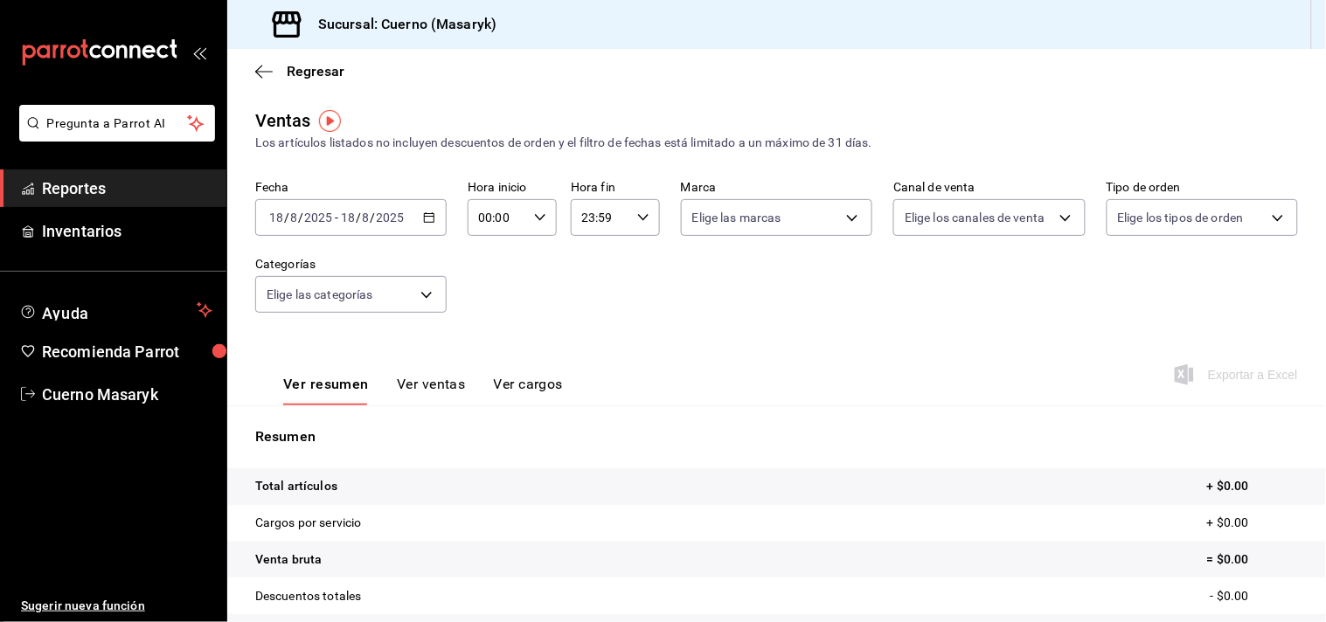
click at [335, 215] on span "-" at bounding box center [336, 218] width 3 height 14
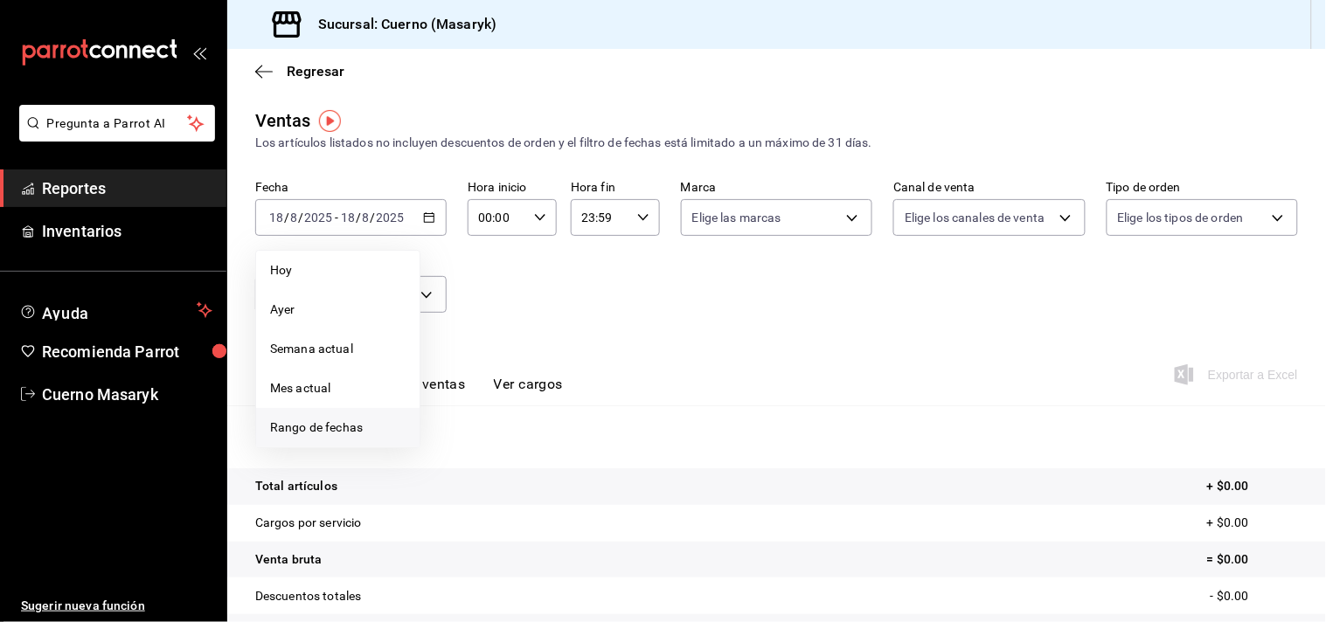
click at [333, 429] on span "Rango de fechas" at bounding box center [337, 428] width 135 height 18
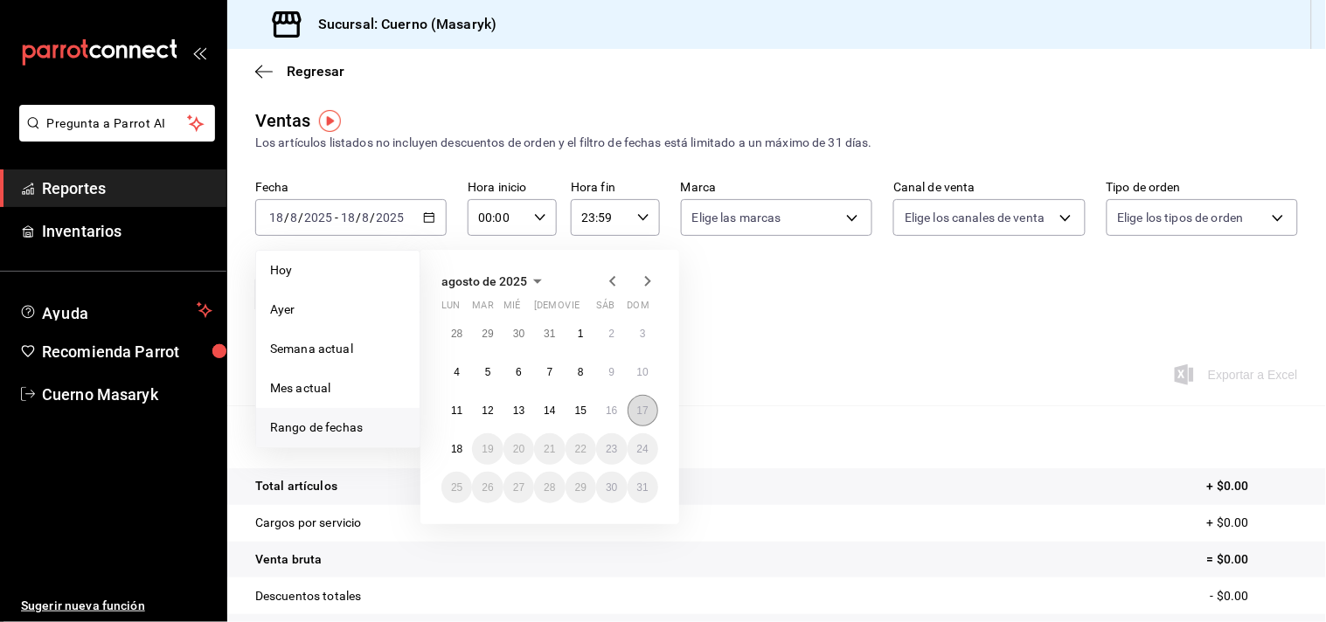
click at [649, 413] on button "17" at bounding box center [643, 410] width 31 height 31
click at [448, 451] on button "18" at bounding box center [456, 448] width 31 height 31
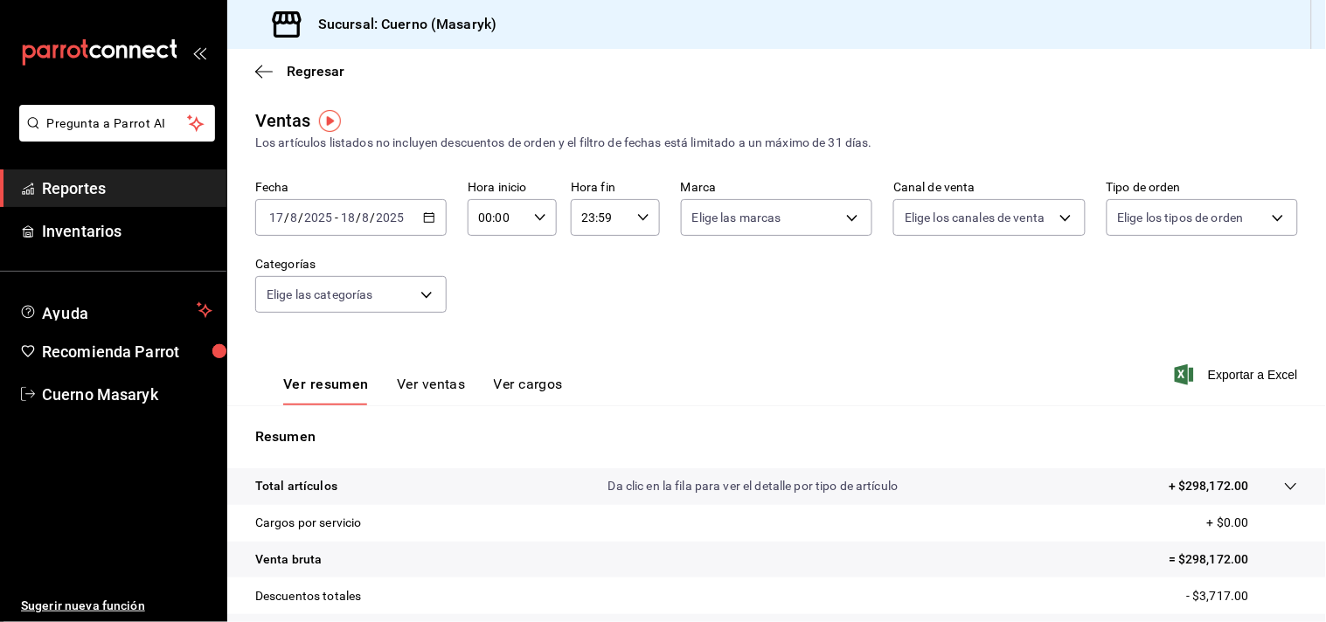
click at [486, 219] on input "00:00" at bounding box center [497, 217] width 59 height 35
click at [479, 343] on span "02" at bounding box center [487, 347] width 16 height 14
type input "02:00"
click at [586, 218] on div at bounding box center [663, 311] width 1326 height 622
click at [586, 218] on input "23:59" at bounding box center [600, 217] width 59 height 35
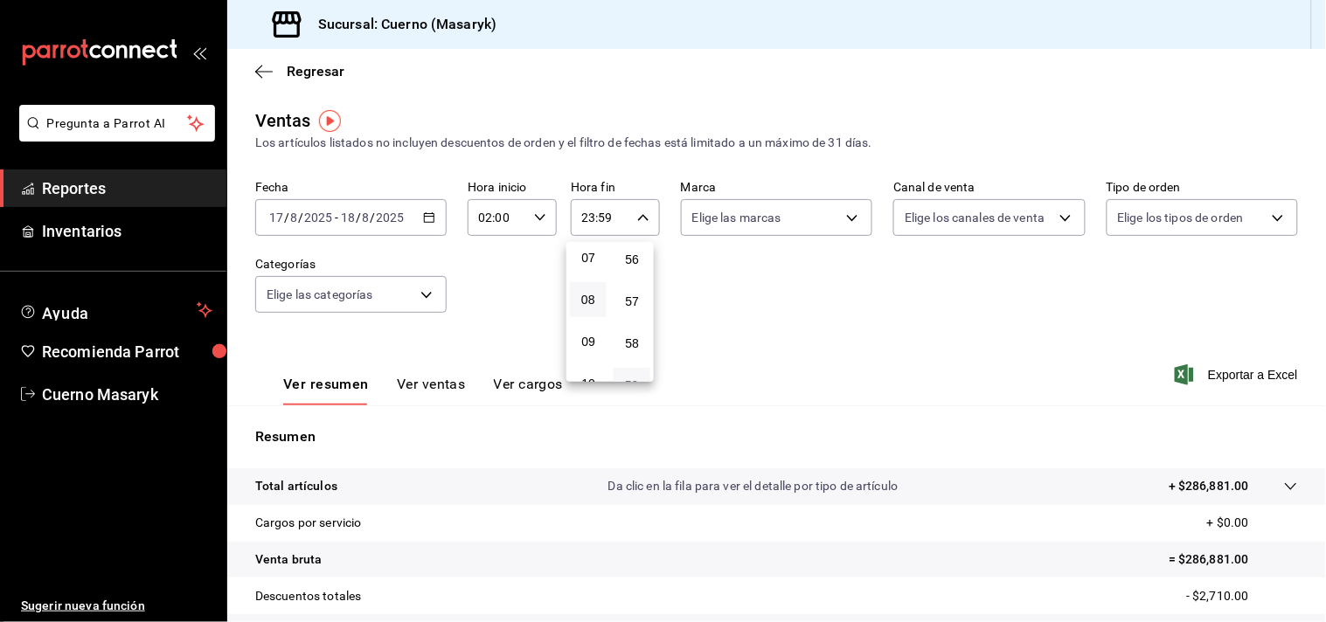
scroll to position [177, 0]
click at [580, 246] on span "04" at bounding box center [588, 253] width 16 height 14
type input "04:59"
click at [730, 280] on div at bounding box center [663, 311] width 1326 height 622
click at [863, 483] on p "Da clic en la fila para ver el detalle por tipo de artículo" at bounding box center [753, 486] width 290 height 18
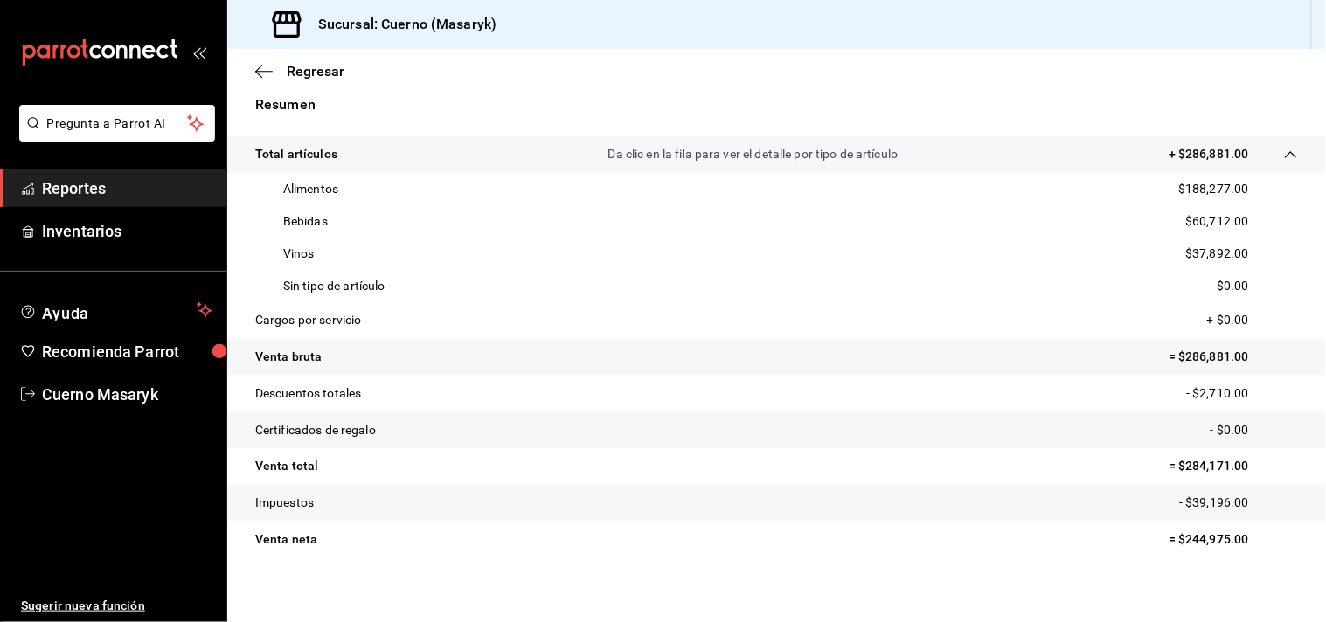
scroll to position [344, 0]
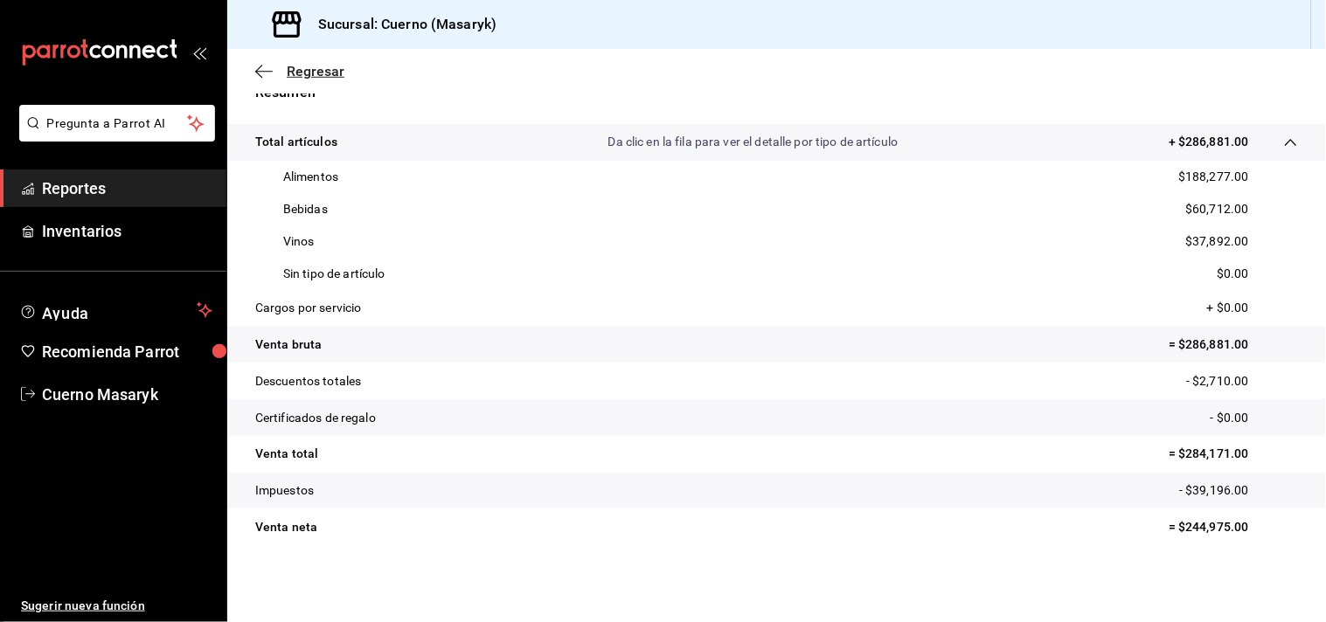
click at [265, 66] on icon "button" at bounding box center [263, 72] width 17 height 16
